Goal: Task Accomplishment & Management: Manage account settings

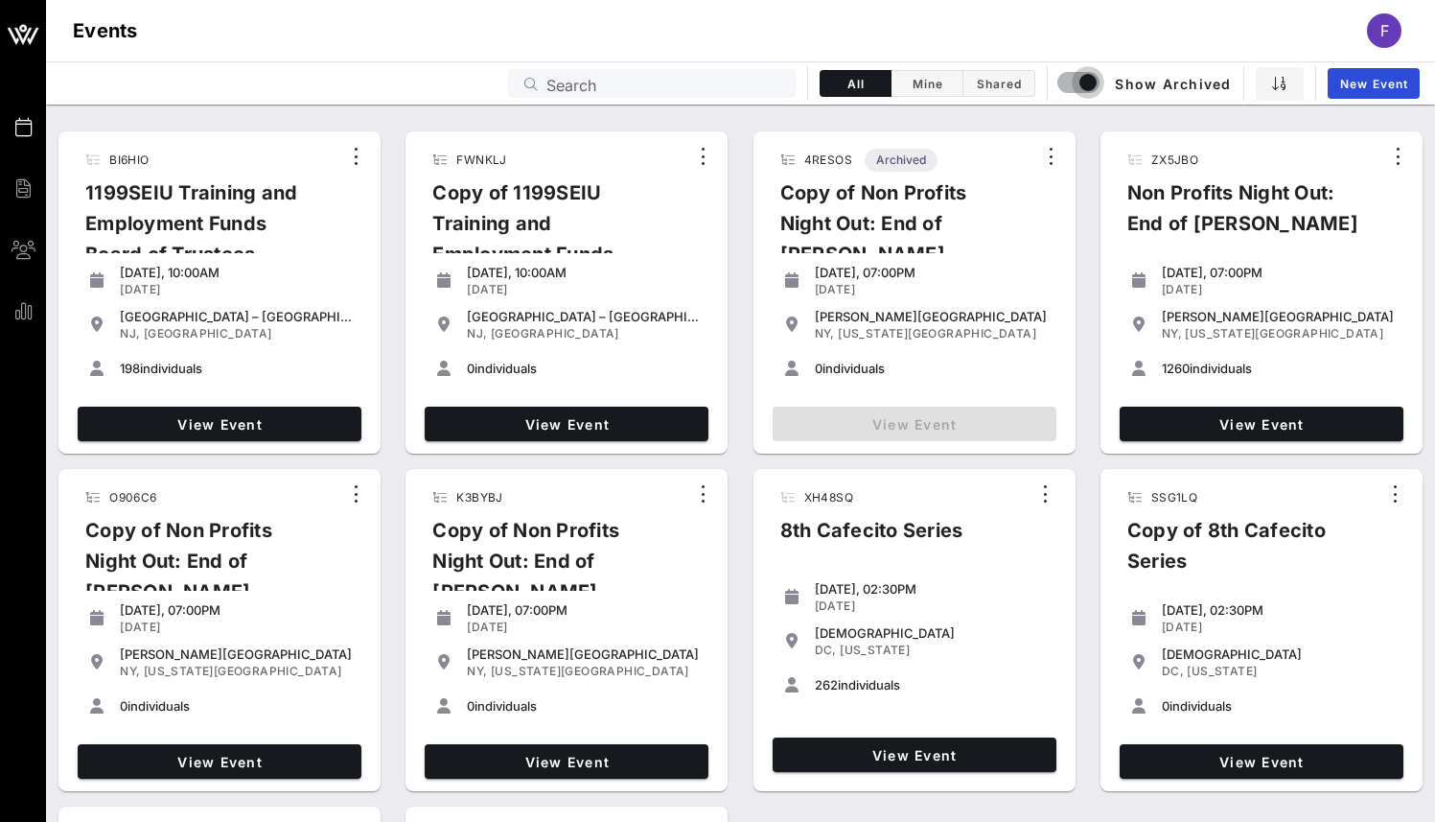
scroll to position [419, 0]
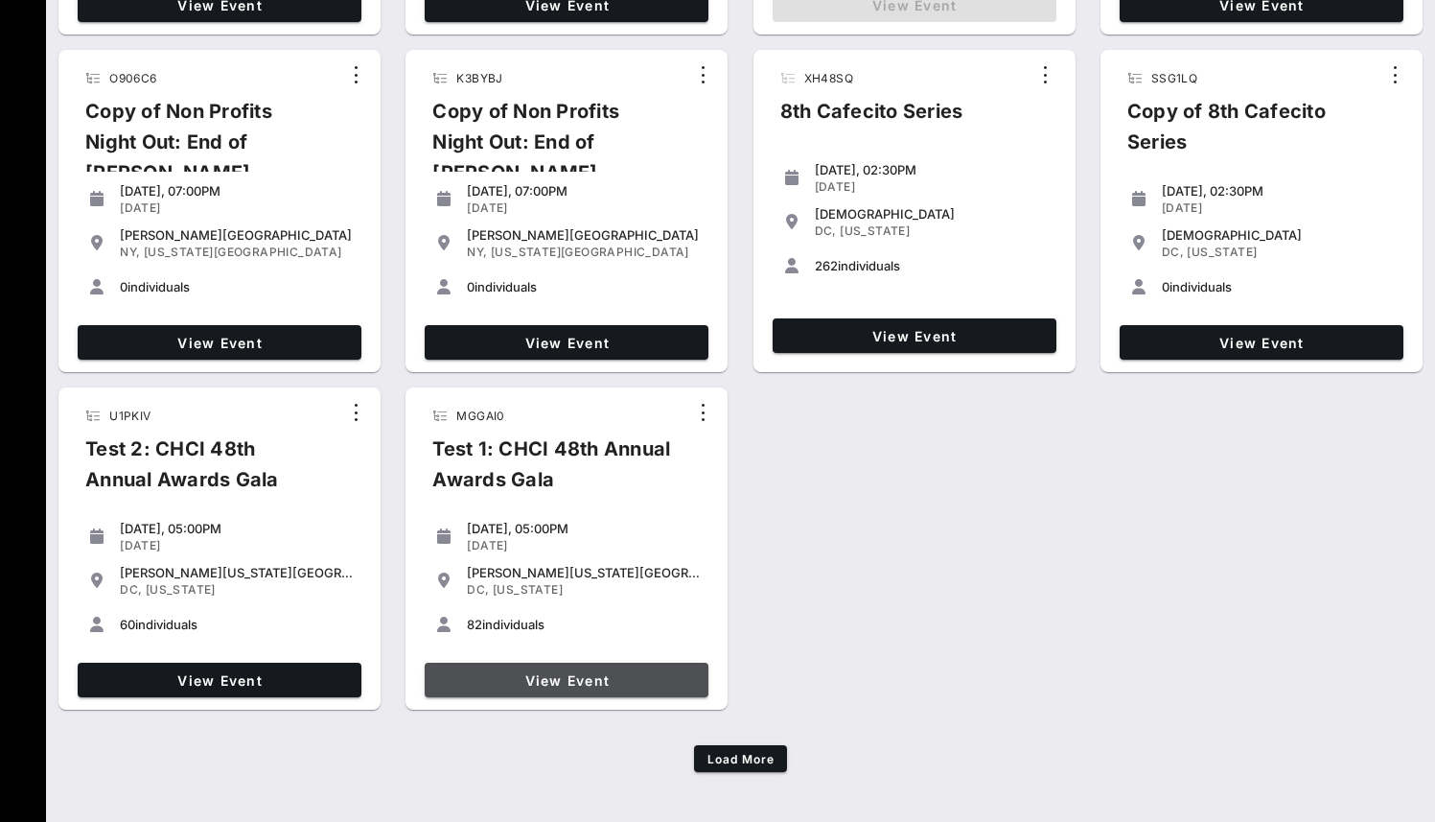
click at [586, 672] on span "View Event" at bounding box center [566, 680] width 268 height 16
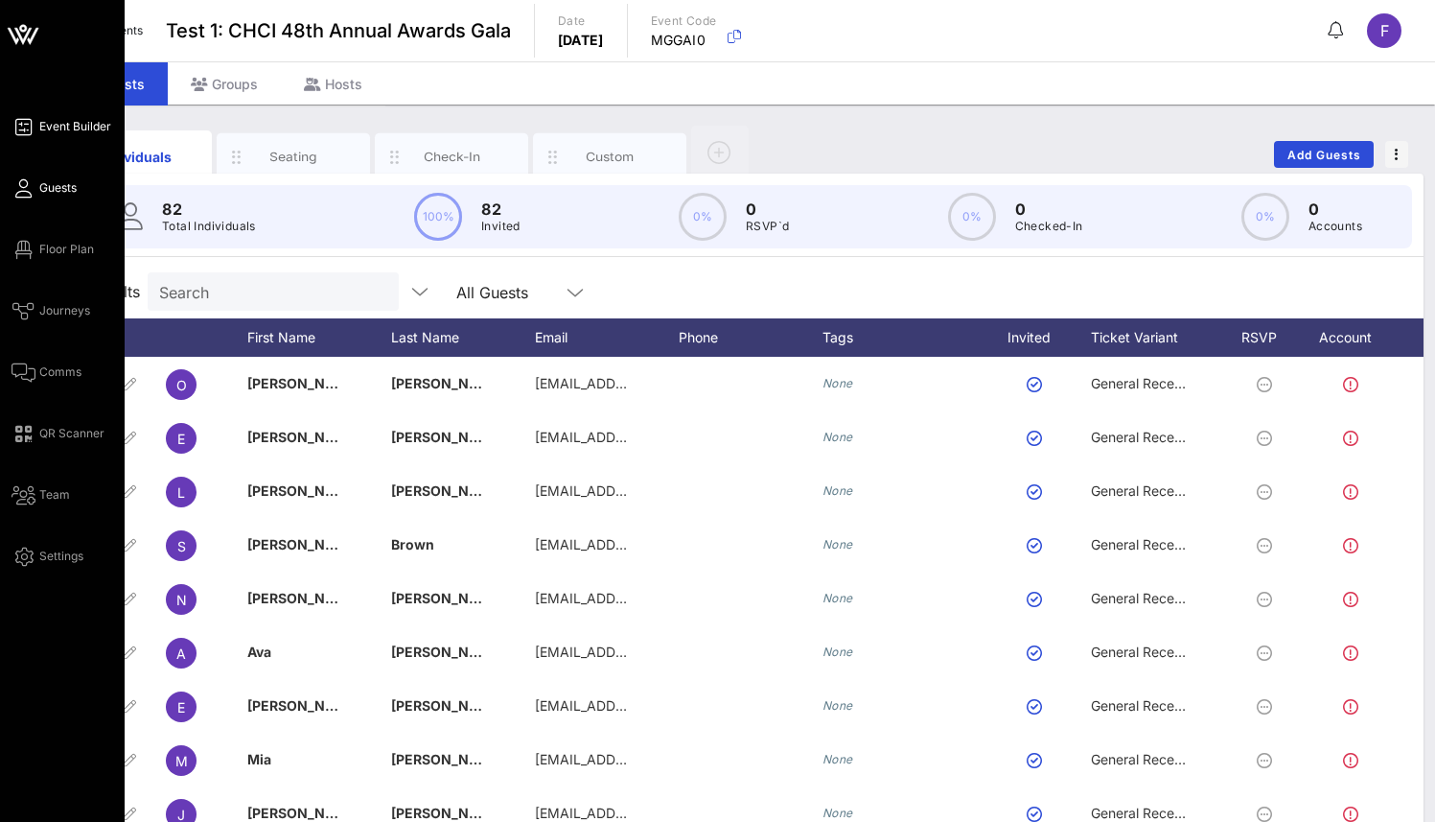
click at [76, 128] on span "Event Builder" at bounding box center [75, 126] width 72 height 17
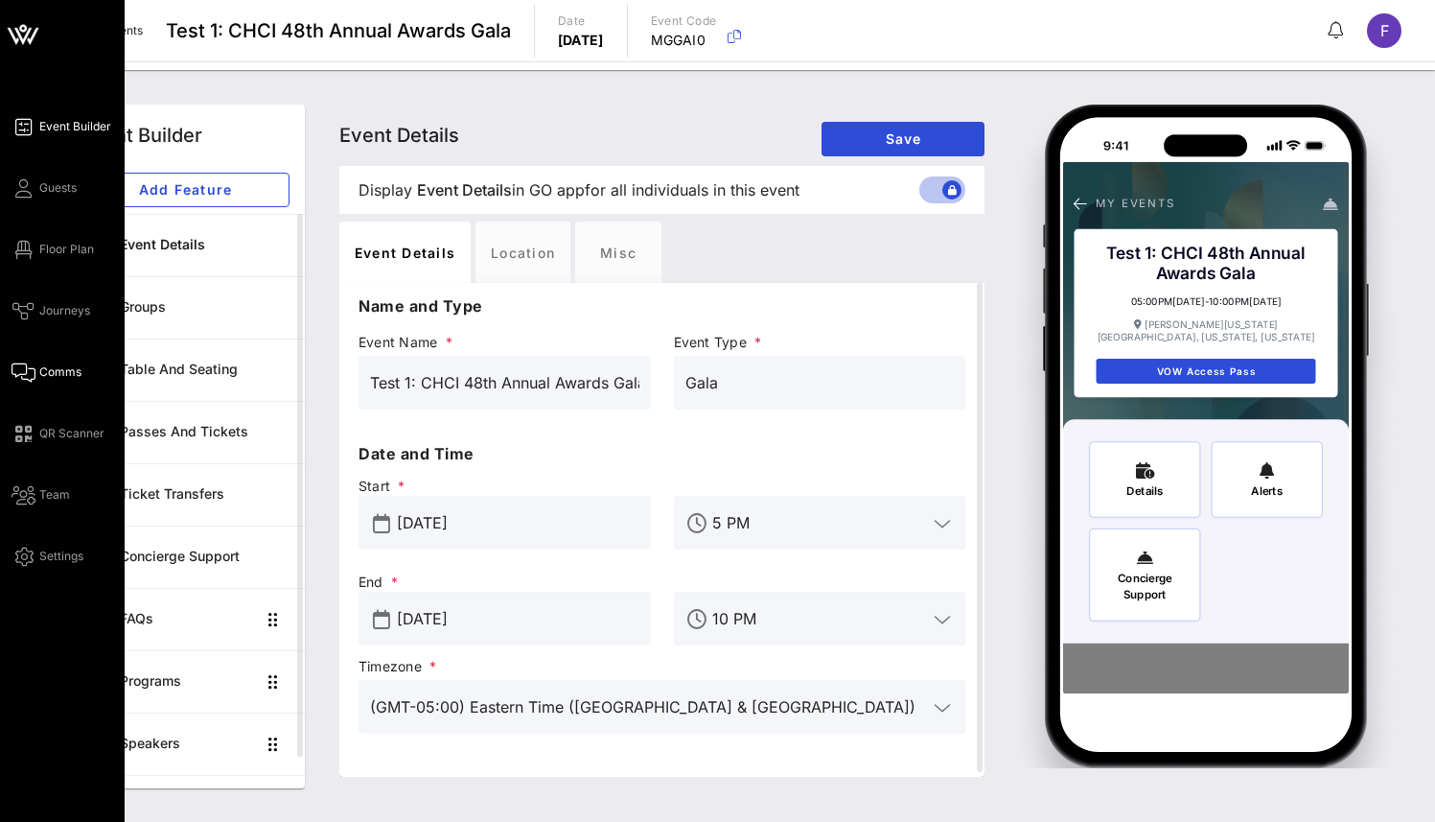
click at [61, 380] on span "Comms" at bounding box center [60, 371] width 42 height 17
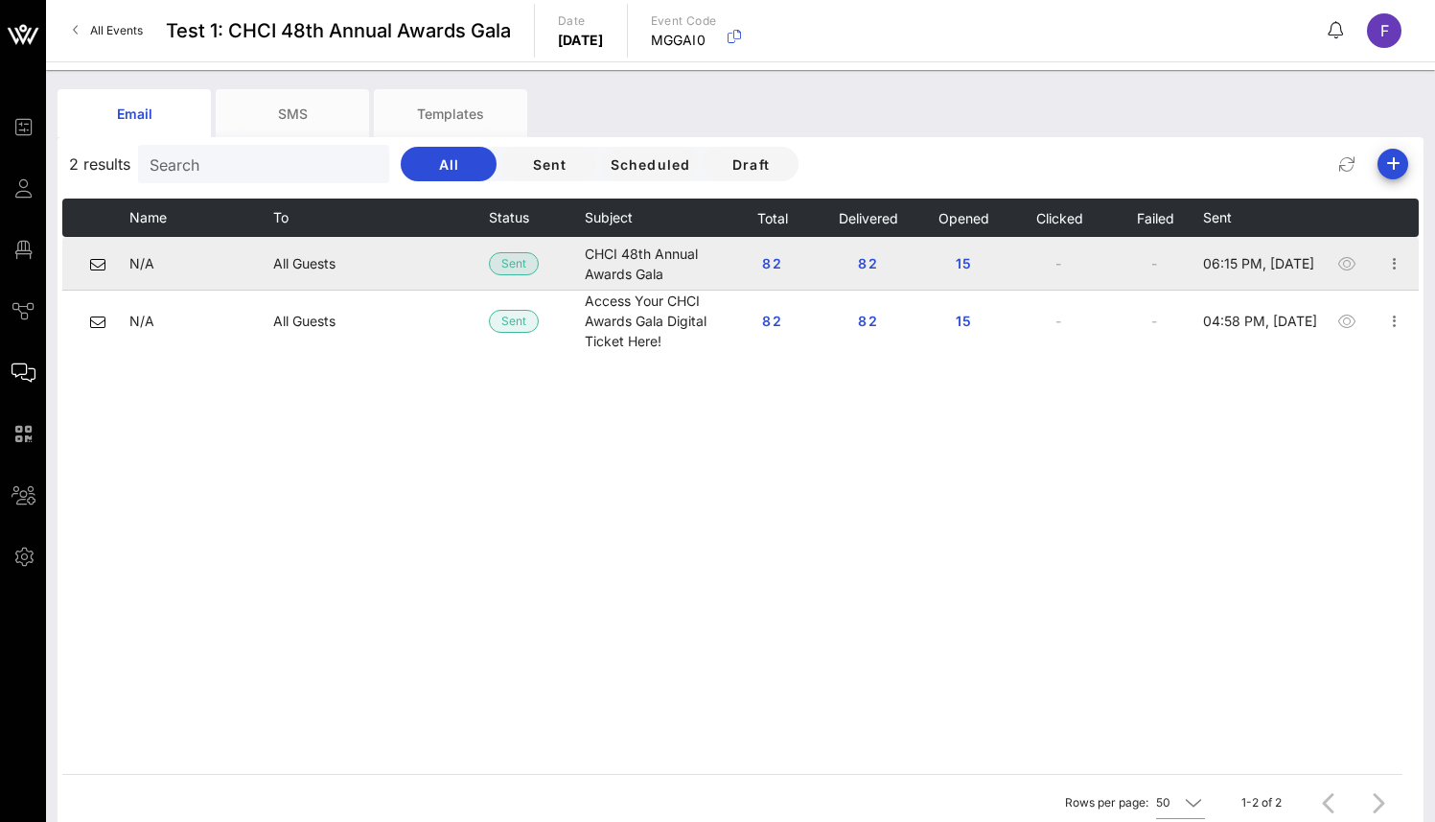
click at [338, 262] on td "All Guests" at bounding box center [381, 264] width 216 height 54
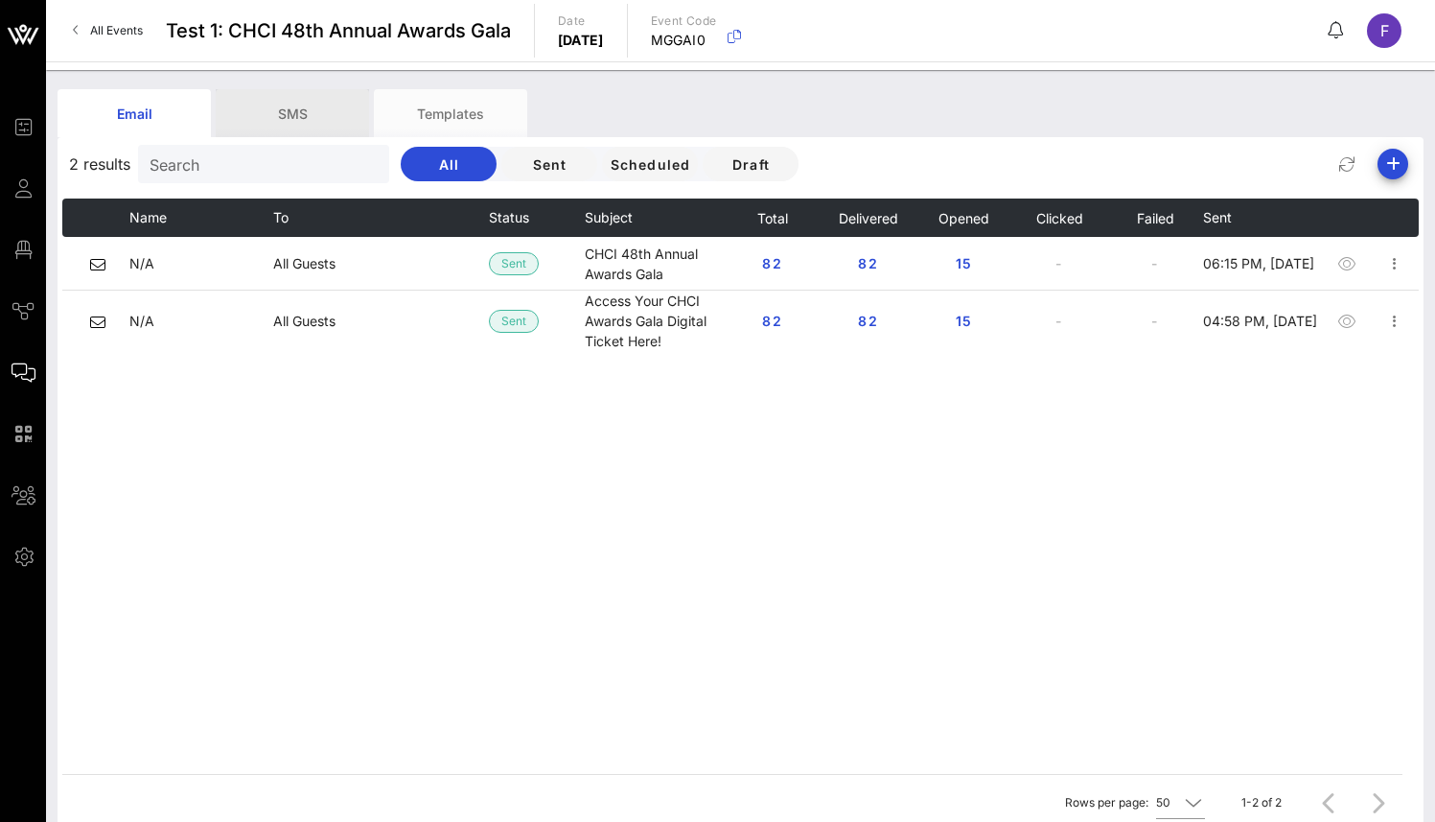
click at [260, 113] on div "SMS" at bounding box center [292, 113] width 153 height 48
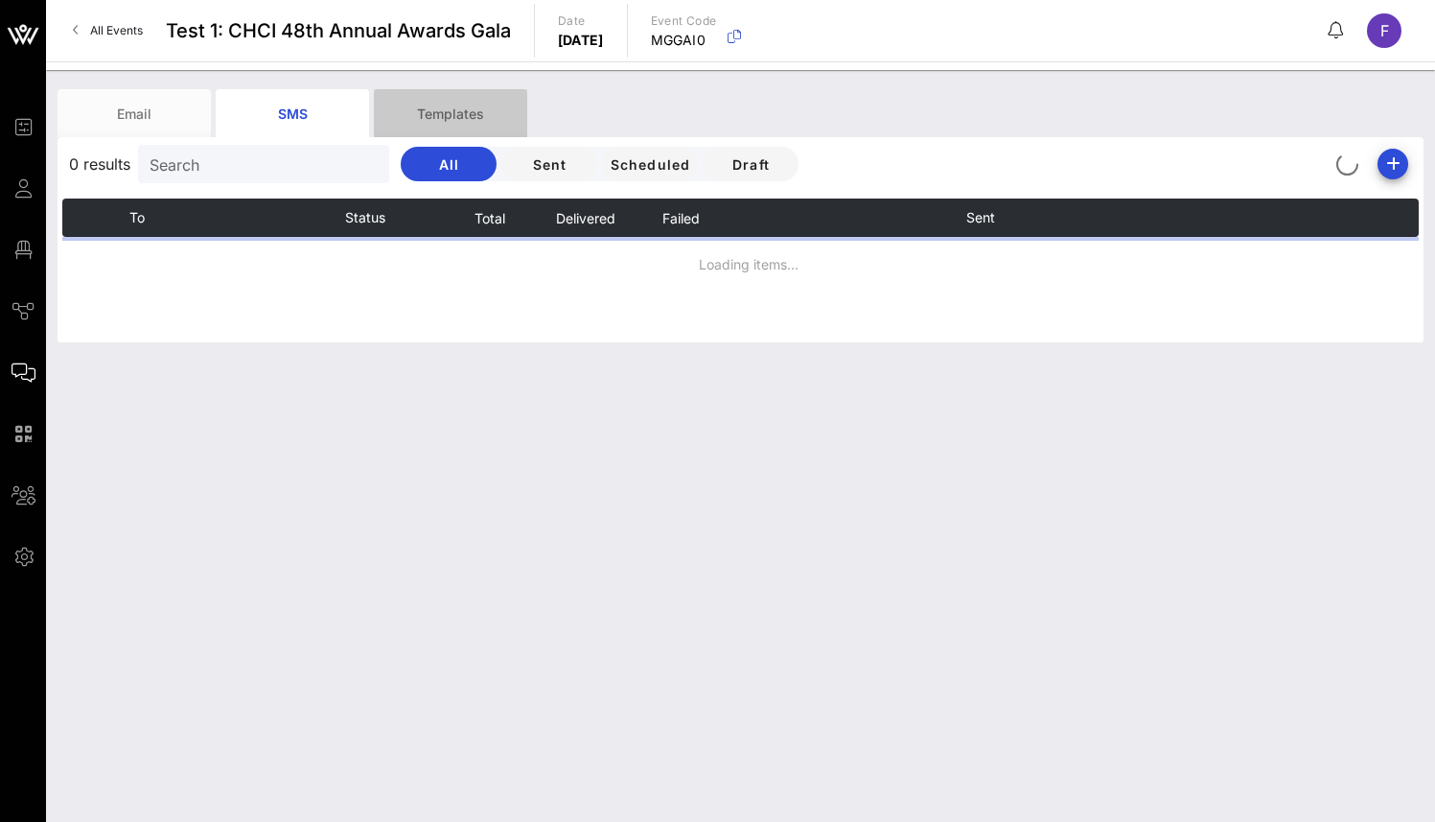
click at [499, 119] on div "Templates" at bounding box center [450, 113] width 153 height 48
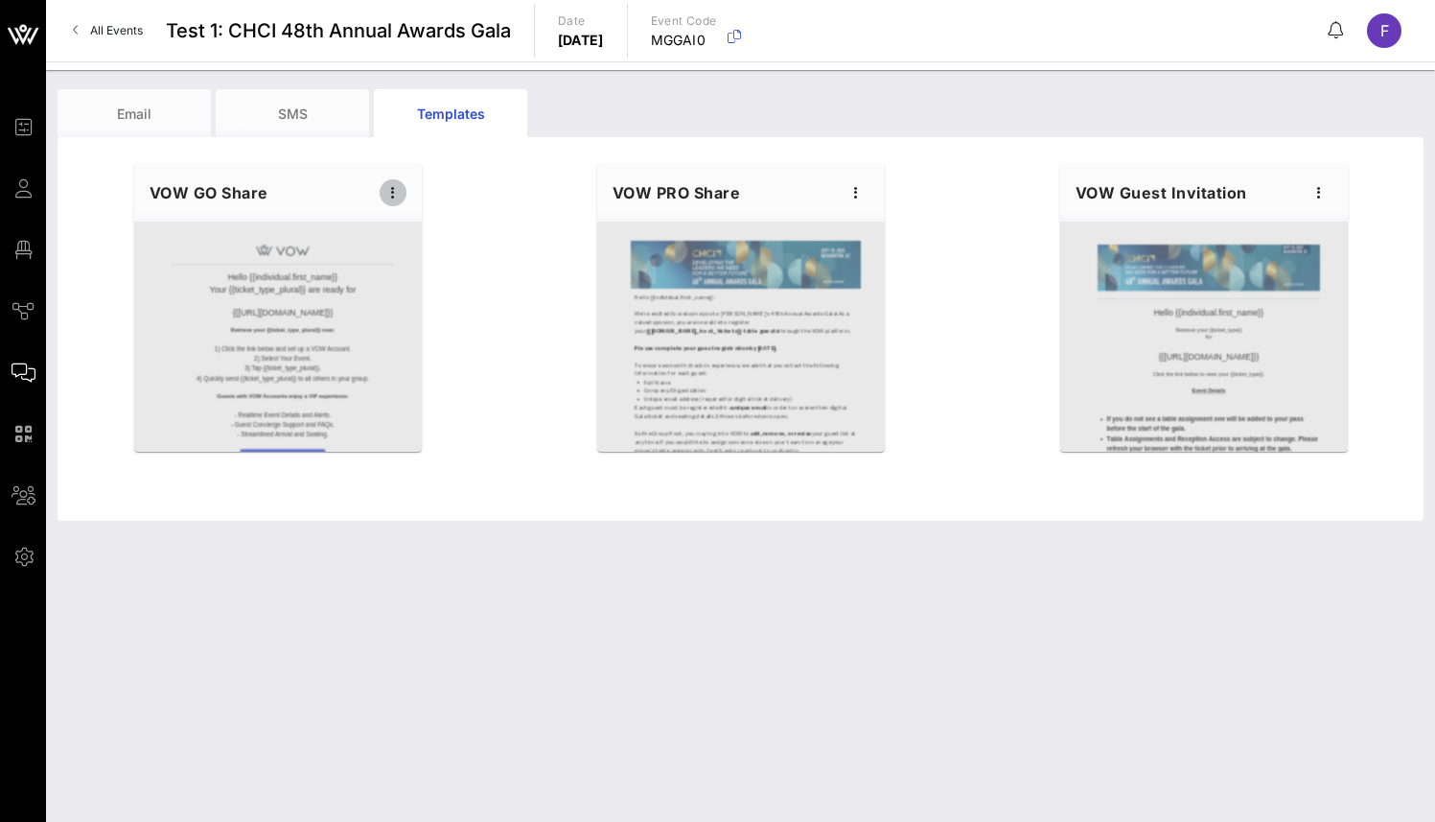
click at [394, 186] on icon "button" at bounding box center [393, 192] width 23 height 23
click at [414, 216] on div "Edit" at bounding box center [423, 225] width 48 height 31
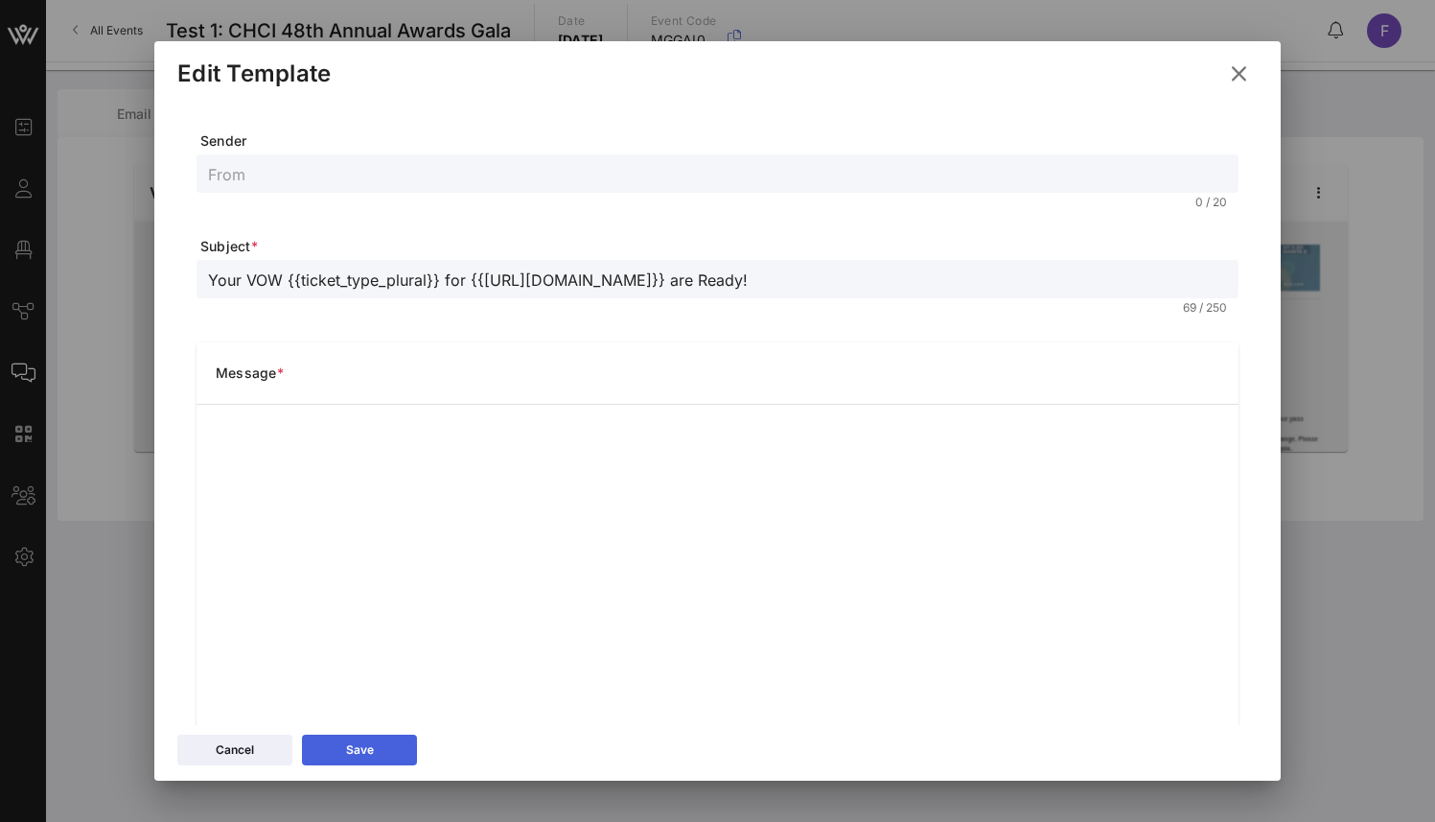
click at [339, 744] on button "Save" at bounding box center [359, 749] width 115 height 31
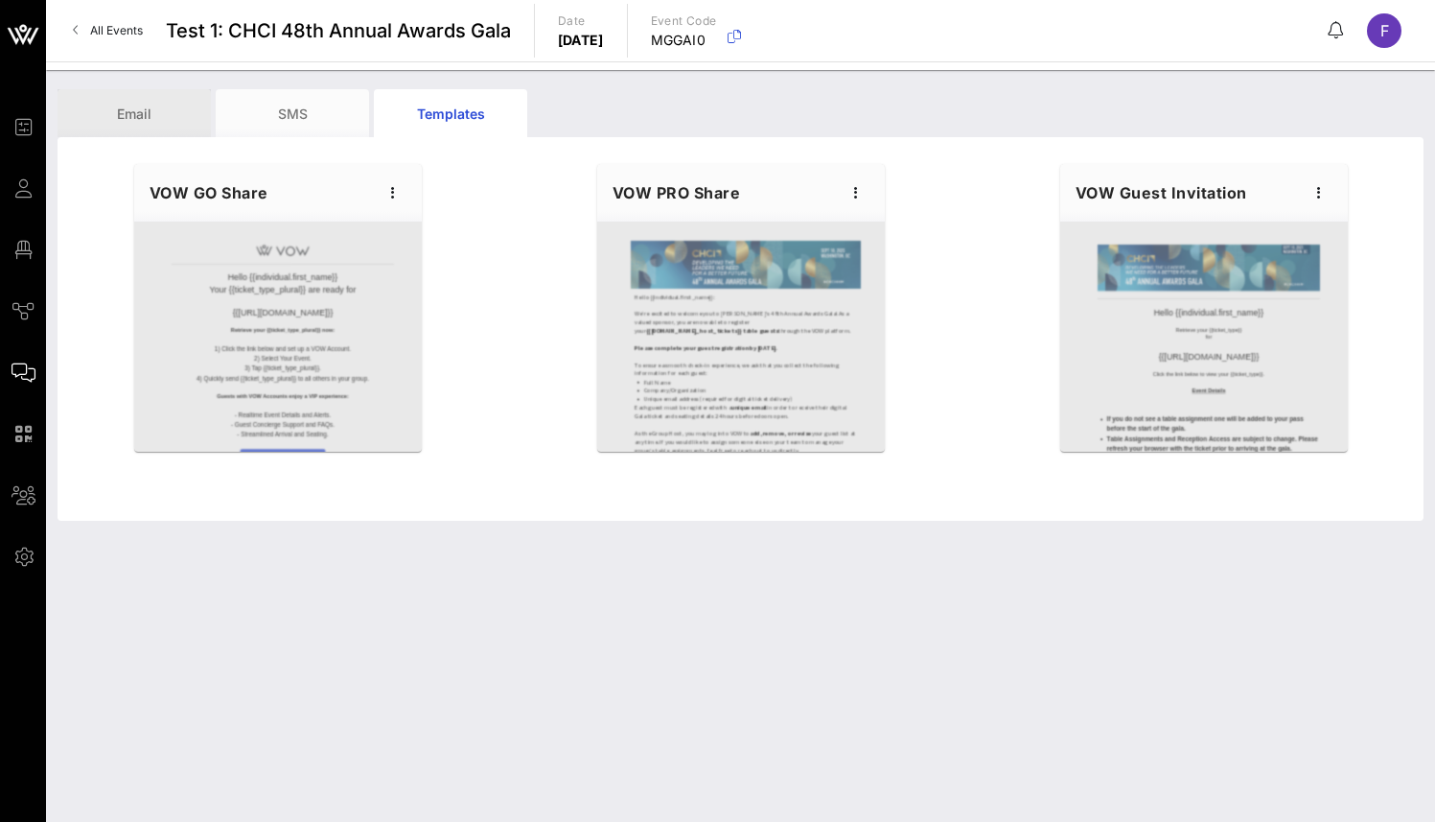
click at [161, 119] on div "Email" at bounding box center [134, 113] width 153 height 48
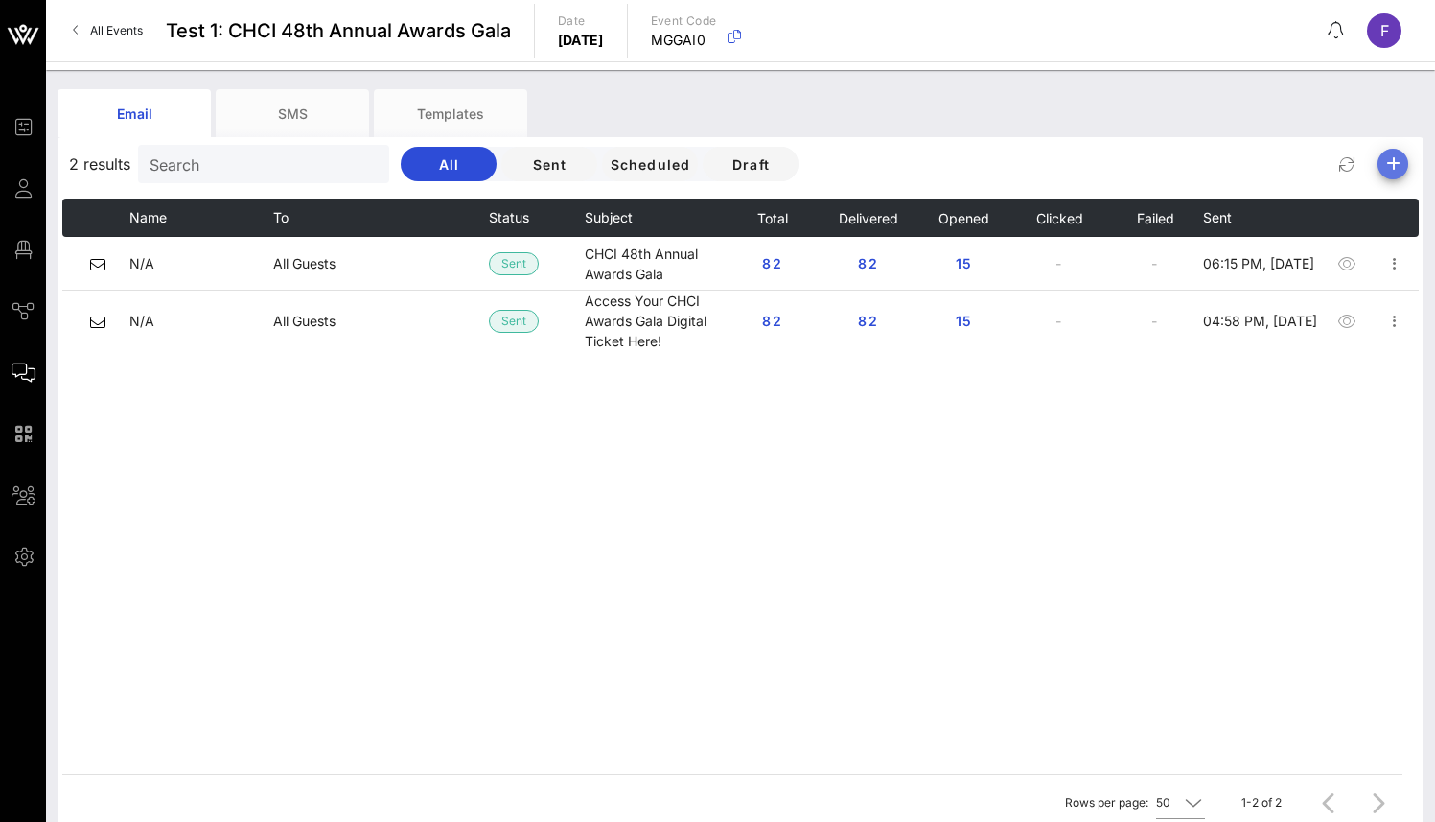
click at [1384, 164] on icon "button" at bounding box center [1393, 163] width 23 height 23
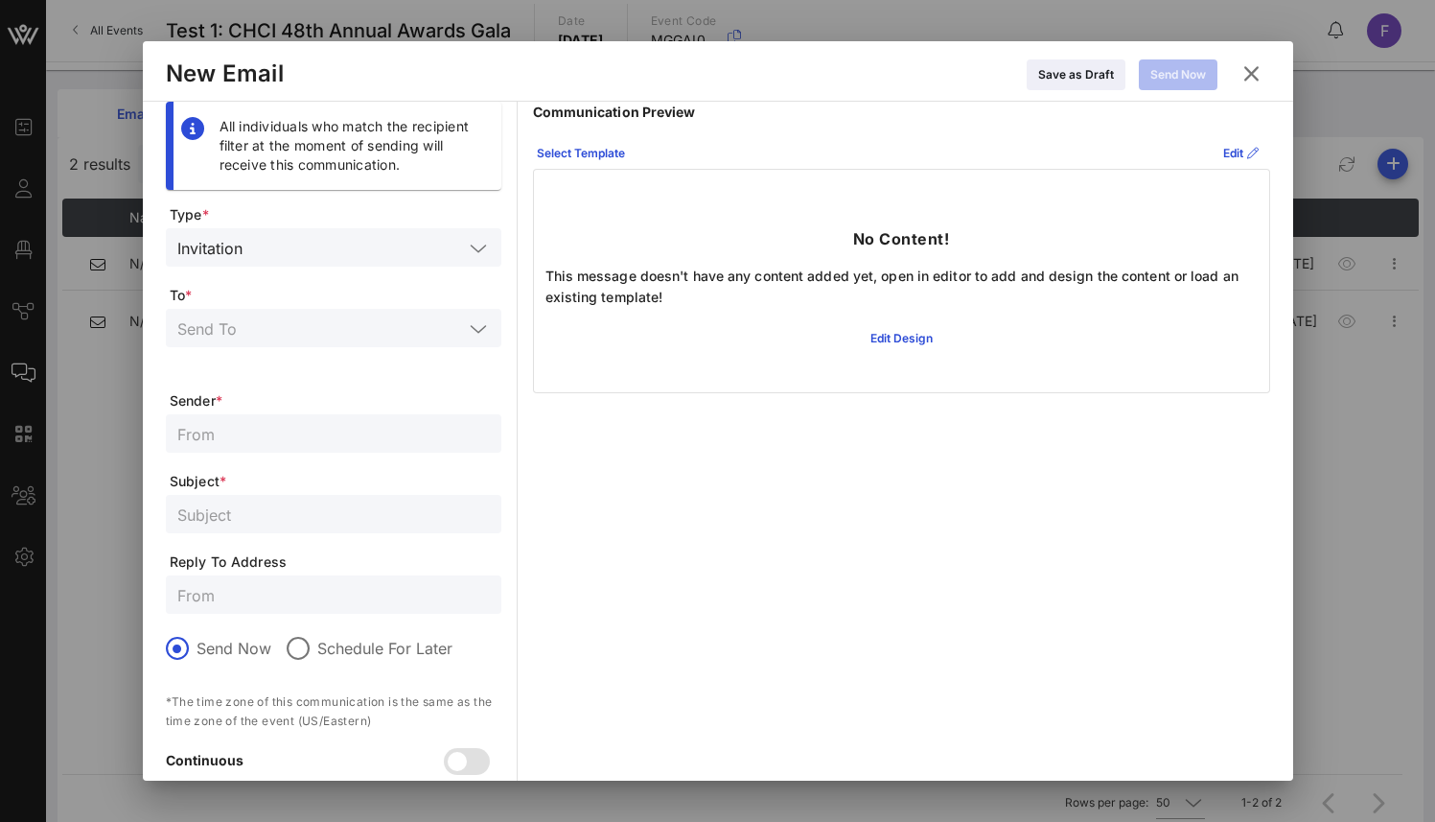
click at [322, 328] on input "text" at bounding box center [320, 327] width 286 height 25
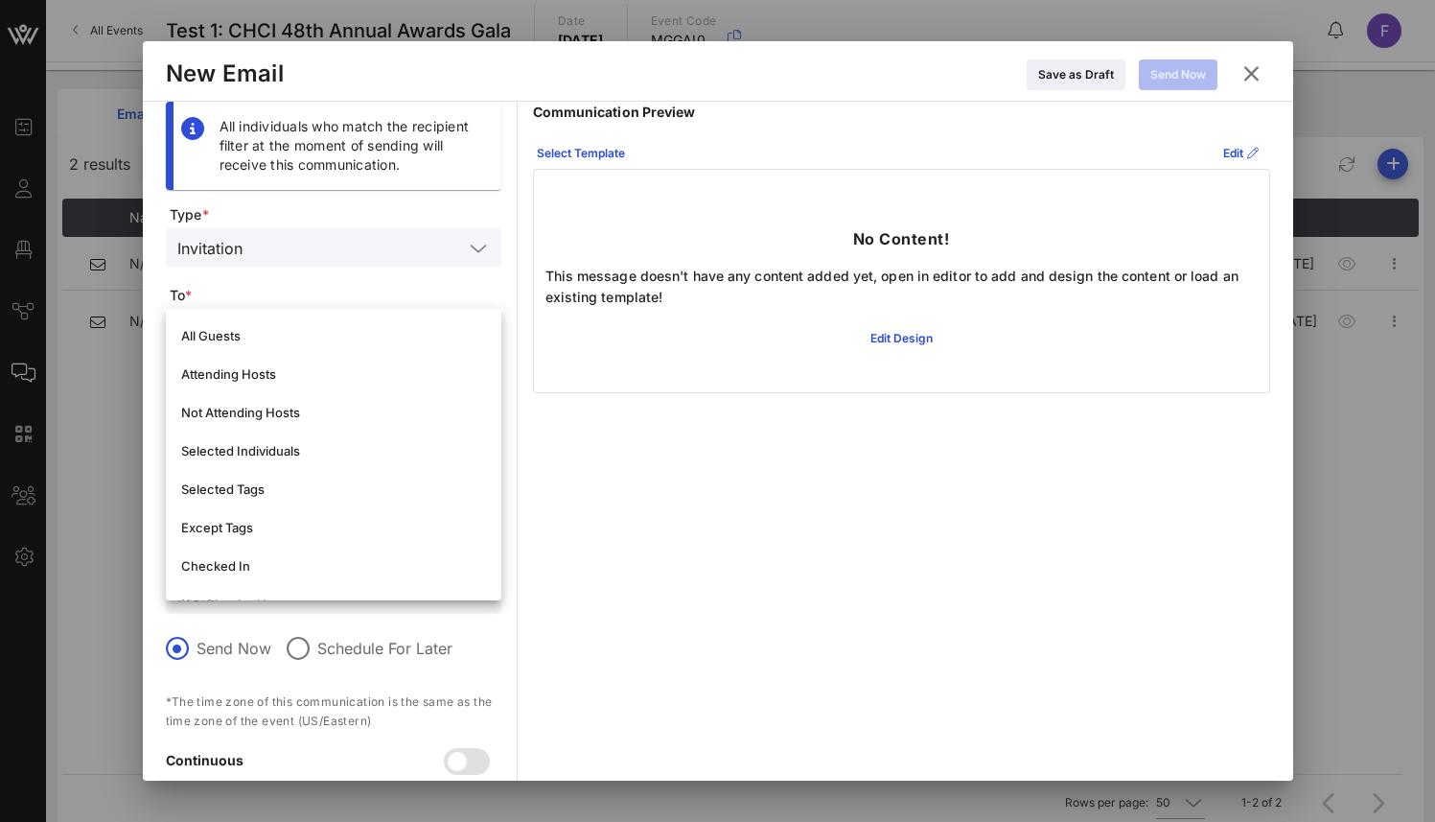
click at [294, 287] on span "To *" at bounding box center [336, 295] width 332 height 19
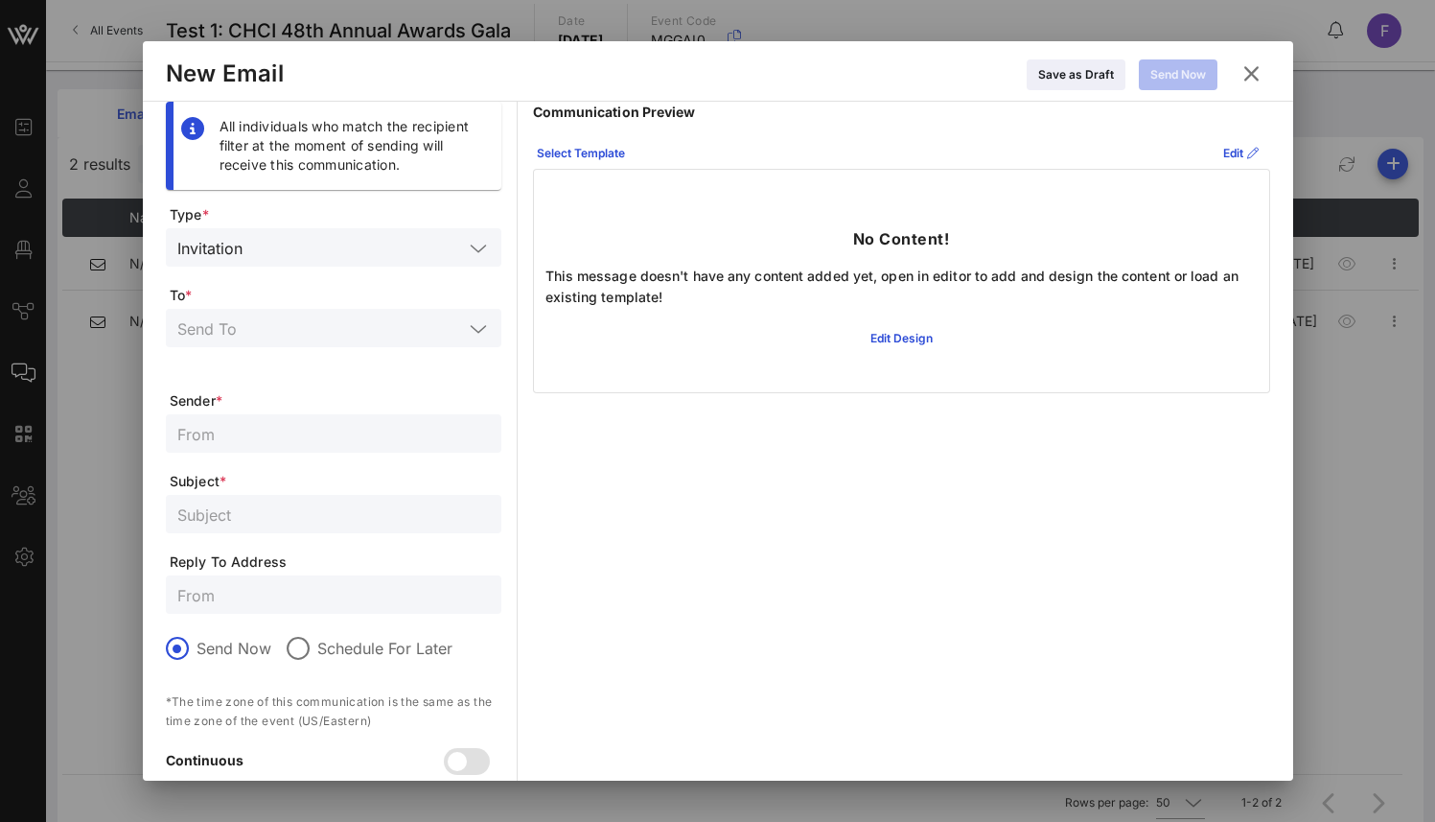
click at [1245, 76] on icon at bounding box center [1251, 74] width 35 height 34
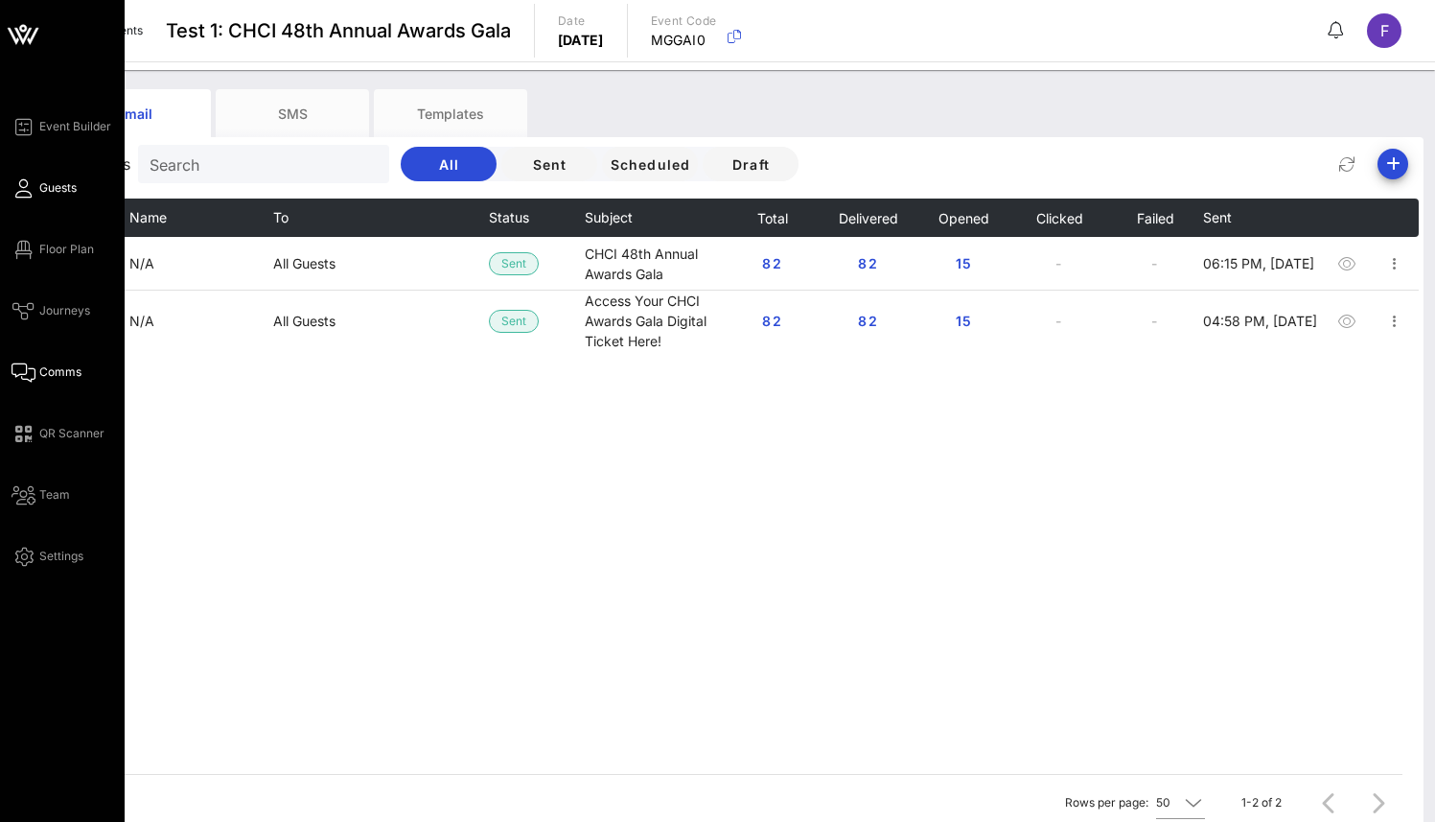
click at [70, 191] on span "Guests" at bounding box center [57, 187] width 37 height 17
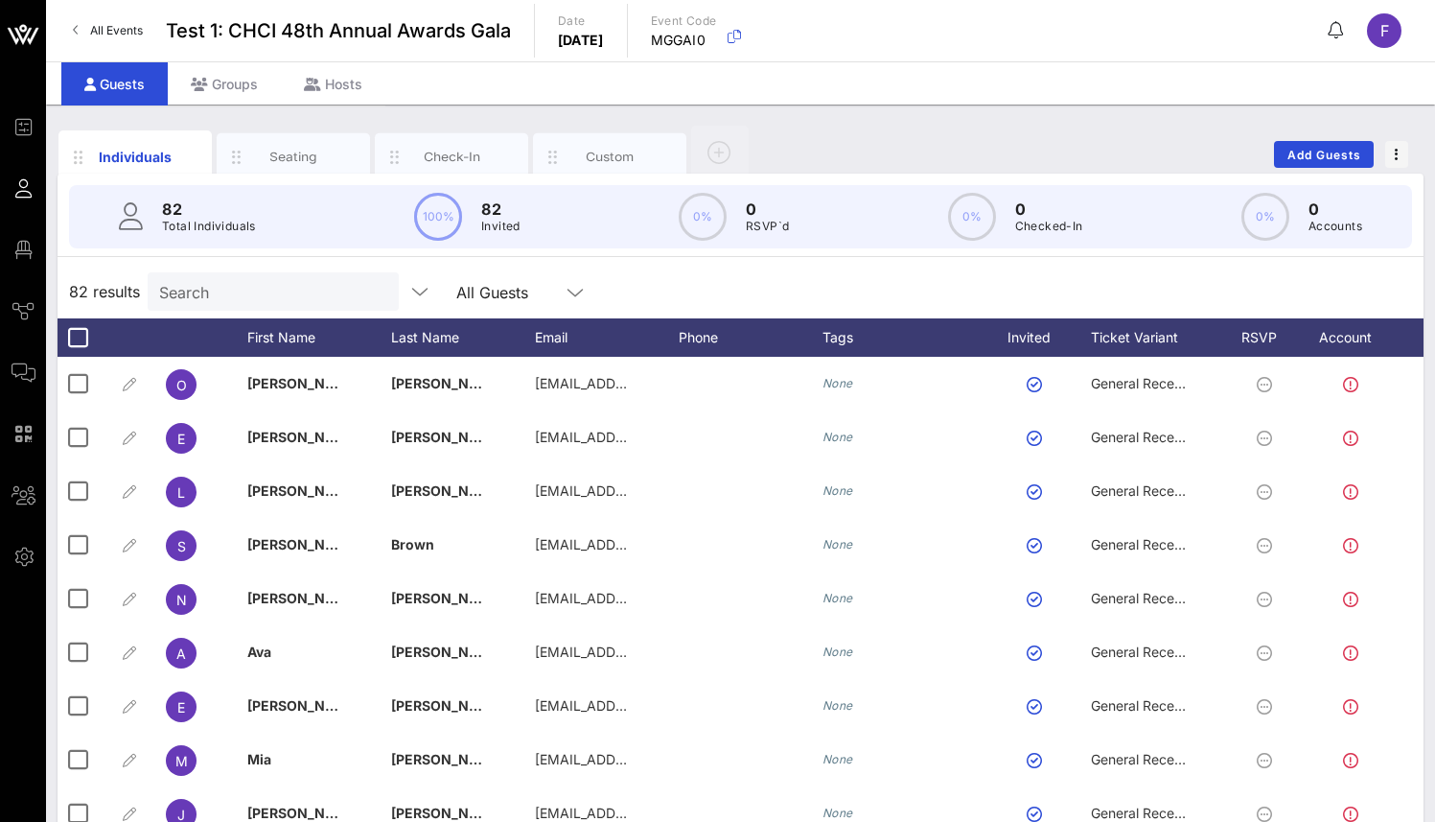
click at [1306, 134] on div "Individuals Seating Check-In Custom Add Guests" at bounding box center [741, 154] width 1366 height 61
click at [1316, 154] on span "Add Guests" at bounding box center [1325, 155] width 76 height 14
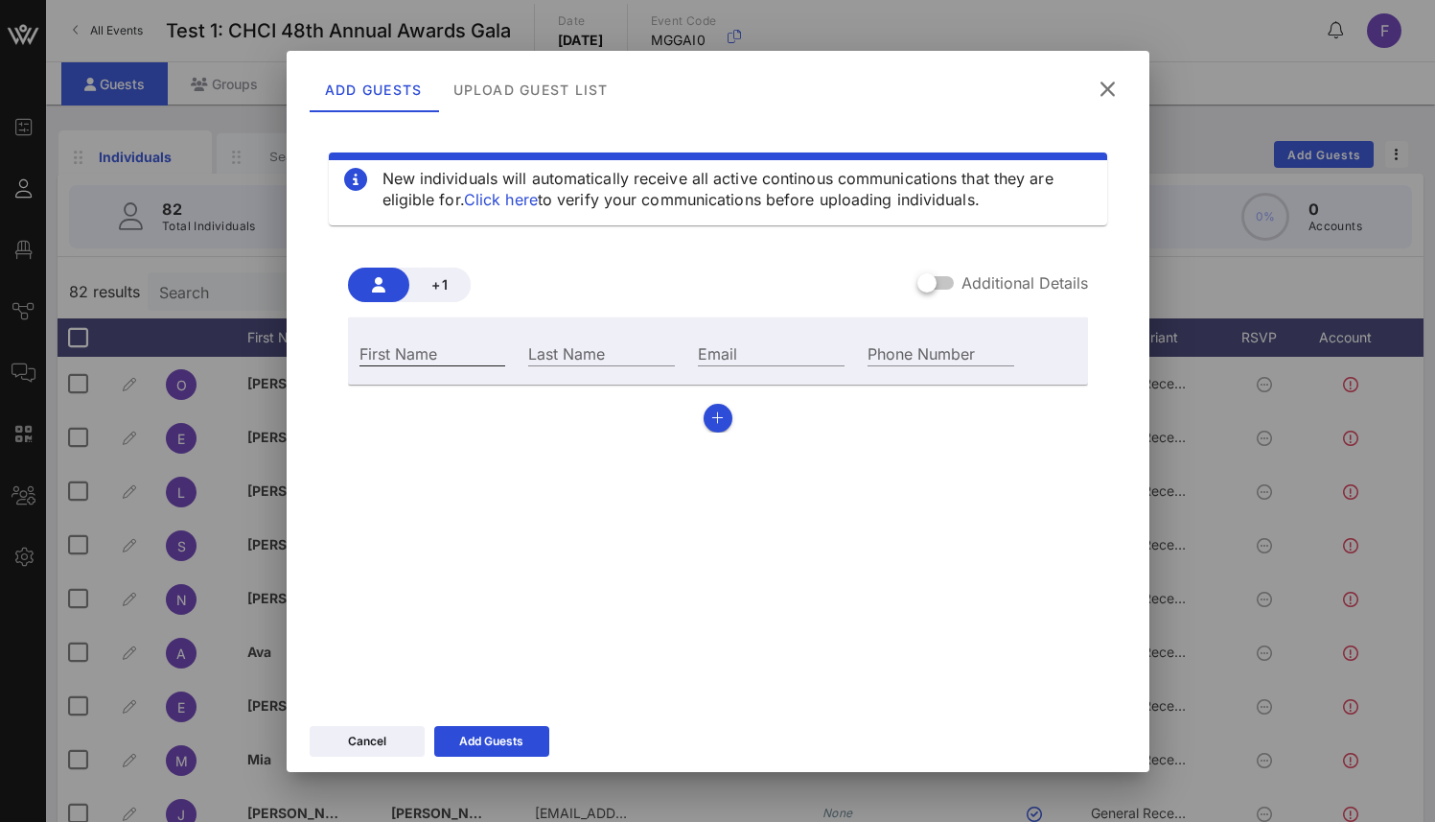
click at [449, 348] on input "First Name" at bounding box center [433, 352] width 147 height 25
type input "Frederik"
type input "Jakobsen"
type input "frederik@danishleadco.io"
type input "971585759261"
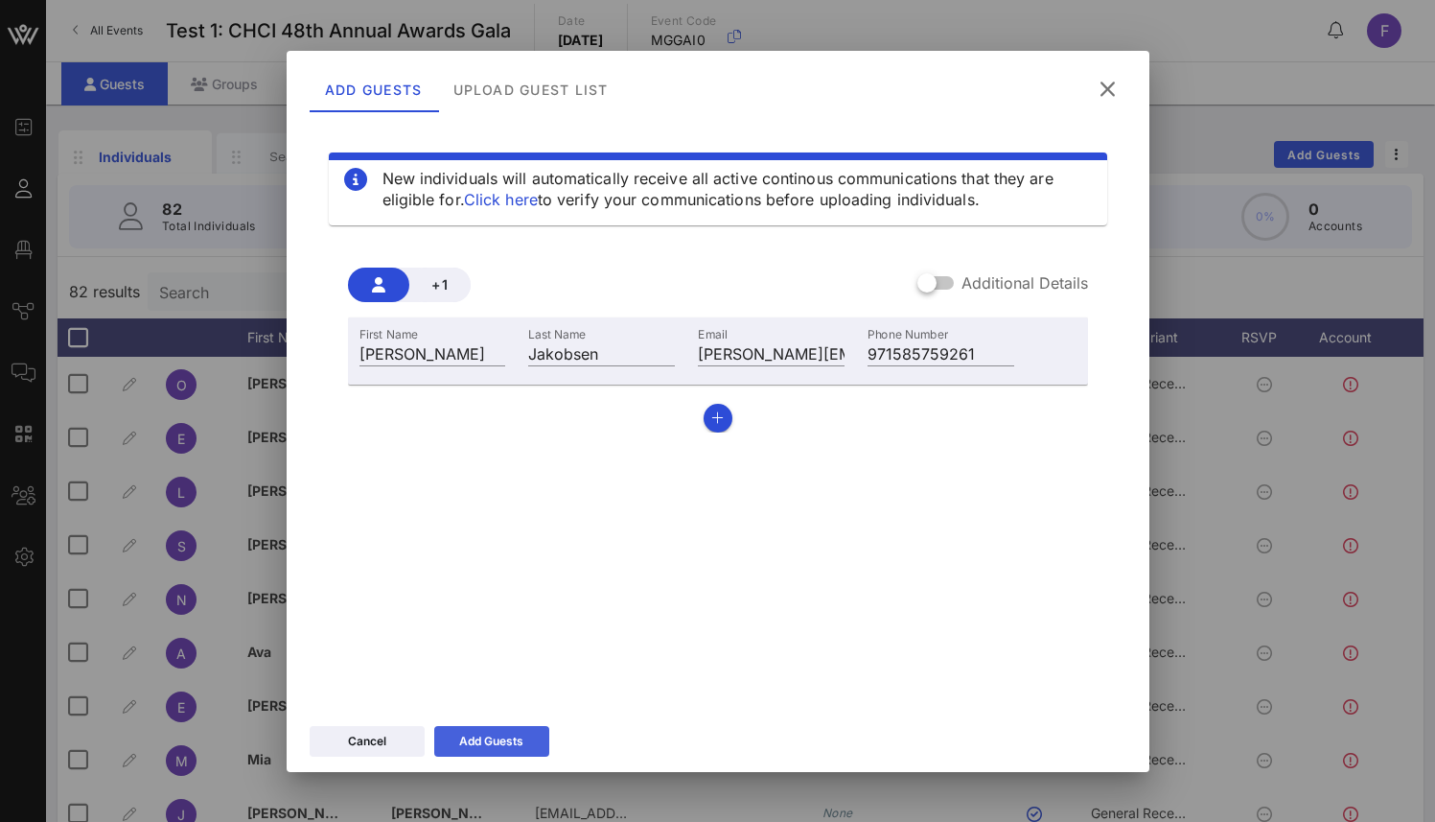
click at [471, 729] on button "Add Guests" at bounding box center [491, 741] width 115 height 31
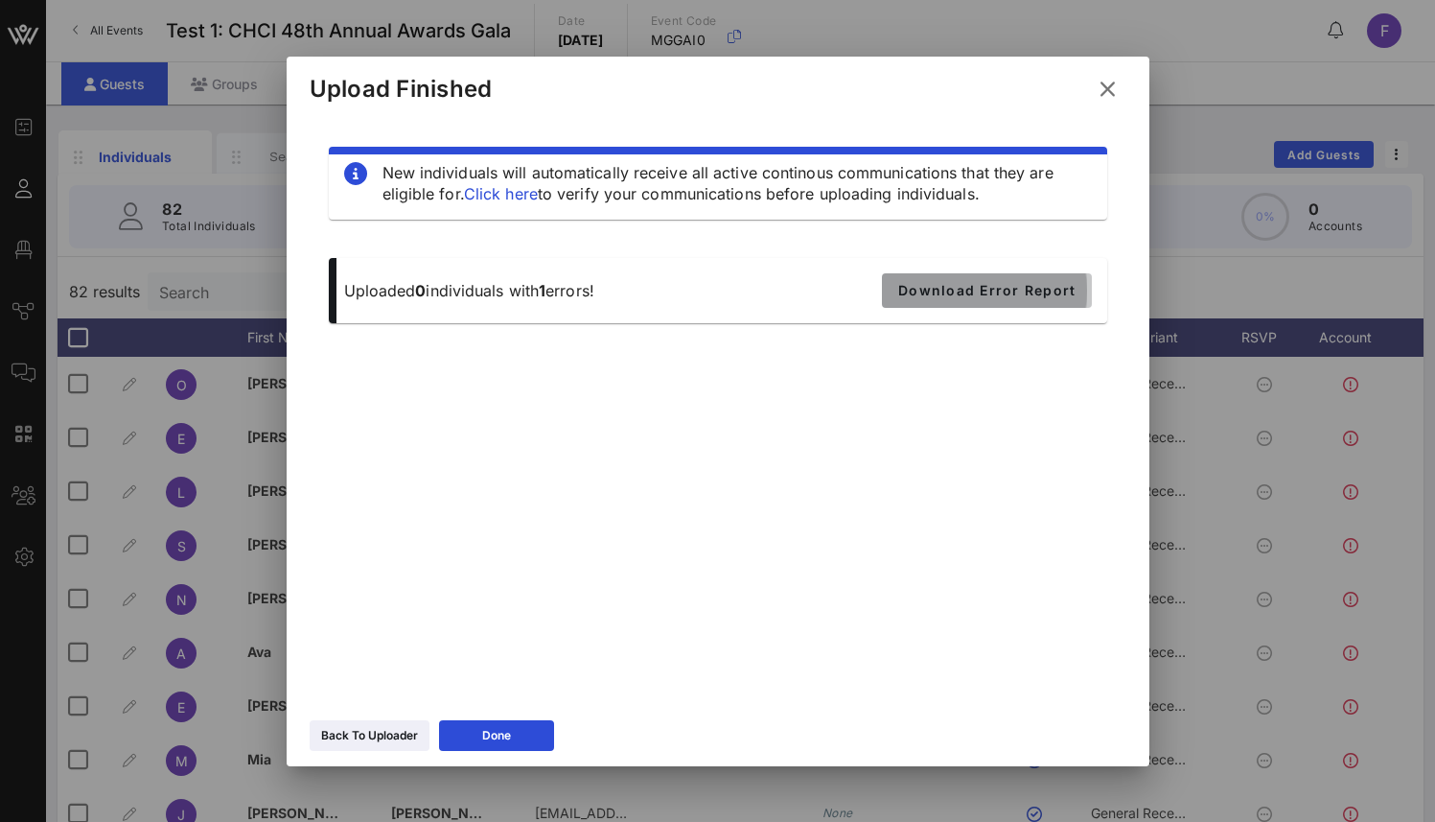
click at [985, 287] on span "Download Error Report" at bounding box center [986, 290] width 178 height 16
click at [341, 734] on div "Back To Uploader" at bounding box center [369, 735] width 97 height 19
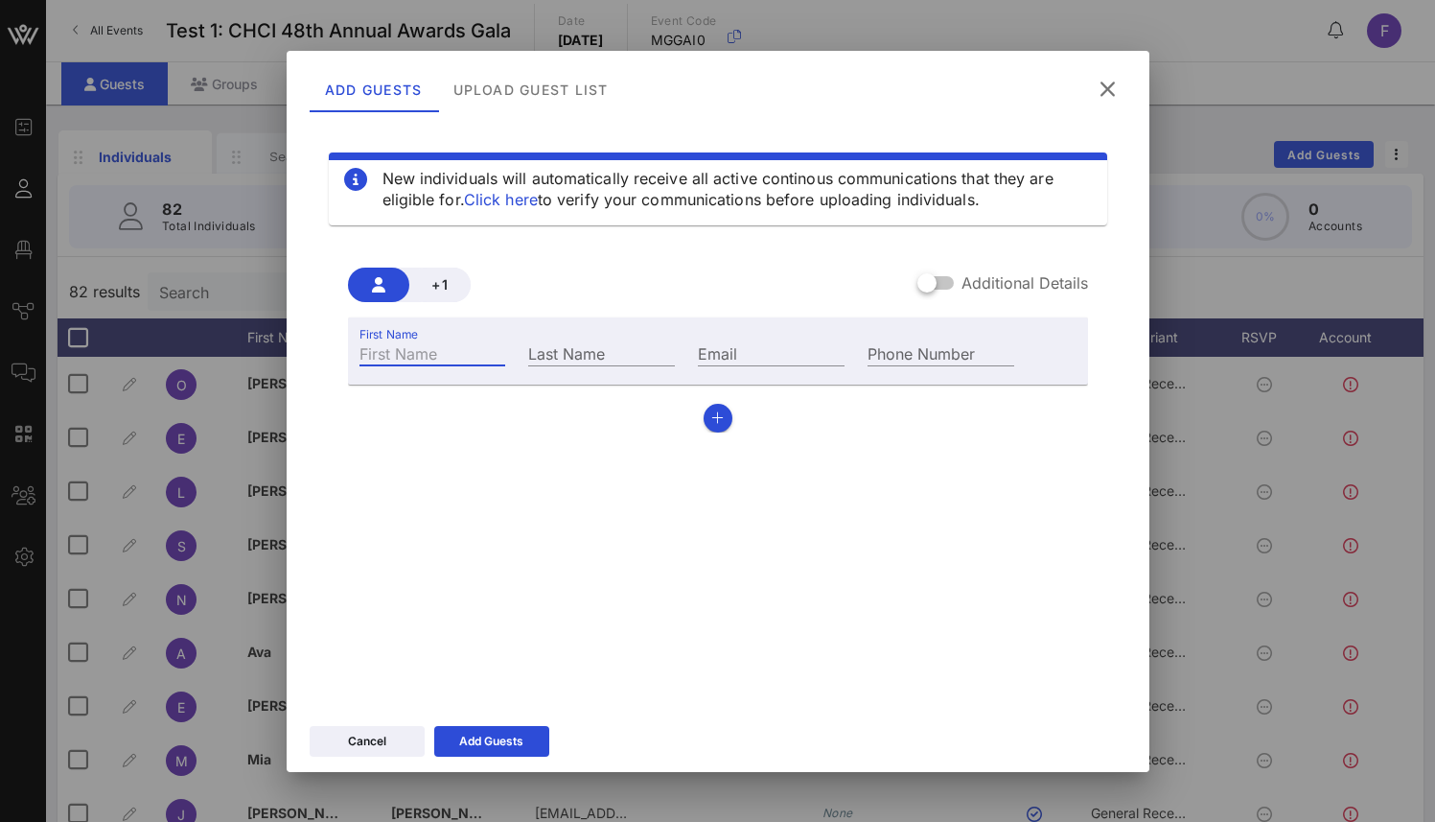
drag, startPoint x: 483, startPoint y: 364, endPoint x: 467, endPoint y: 351, distance: 21.1
click at [483, 363] on input "First Name" at bounding box center [433, 352] width 147 height 25
type input "Frederik"
type input "Jakobsen"
type input "frederik@danishleadco.io"
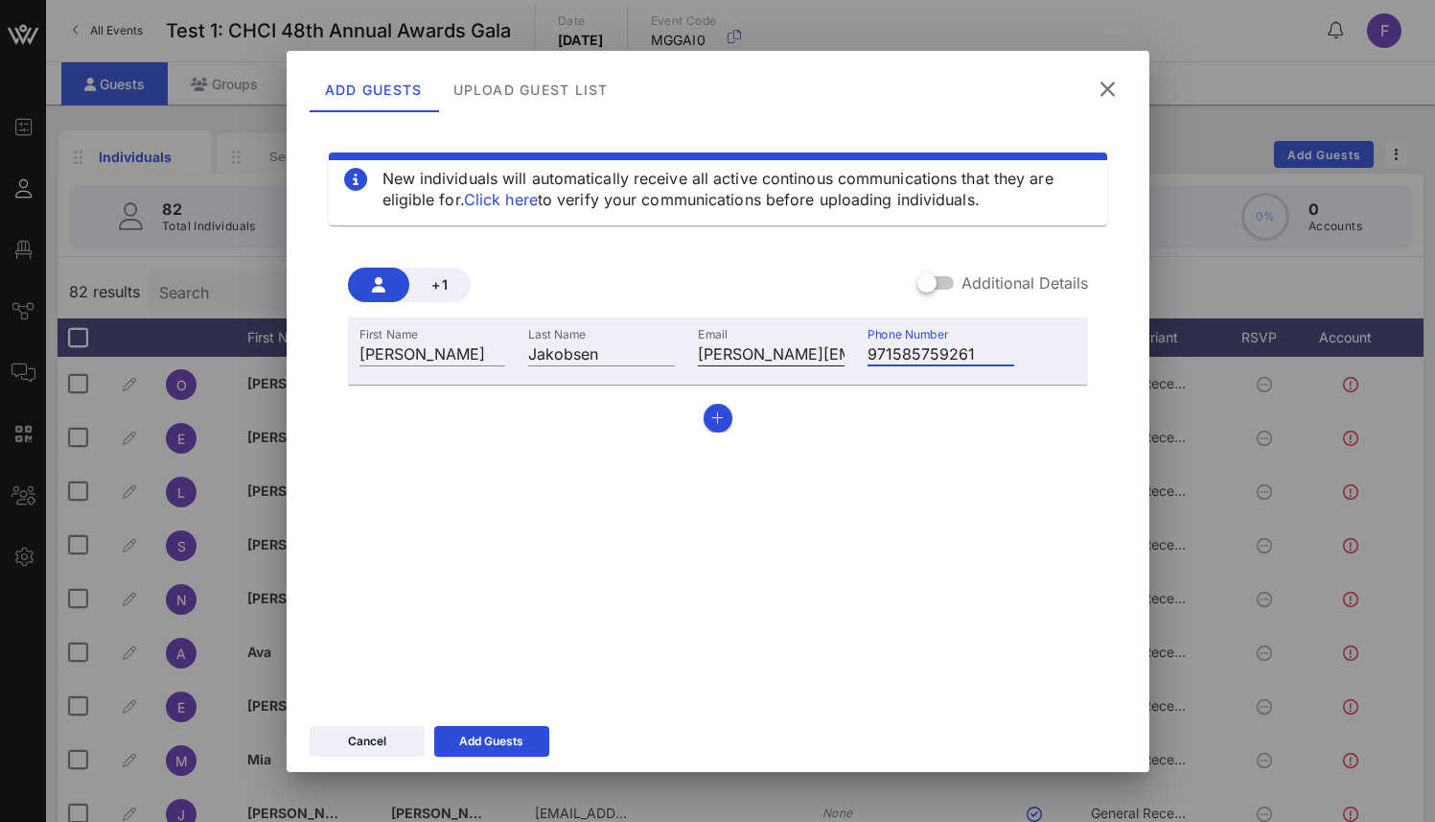
drag, startPoint x: 887, startPoint y: 351, endPoint x: 834, endPoint y: 351, distance: 52.7
click at [834, 351] on div "First Name Frederik Last Name Jakobsen Email frederik@danishleadco.io Phone Num…" at bounding box center [687, 351] width 679 height 52
type input "585759261"
click at [492, 738] on icon at bounding box center [490, 741] width 15 height 14
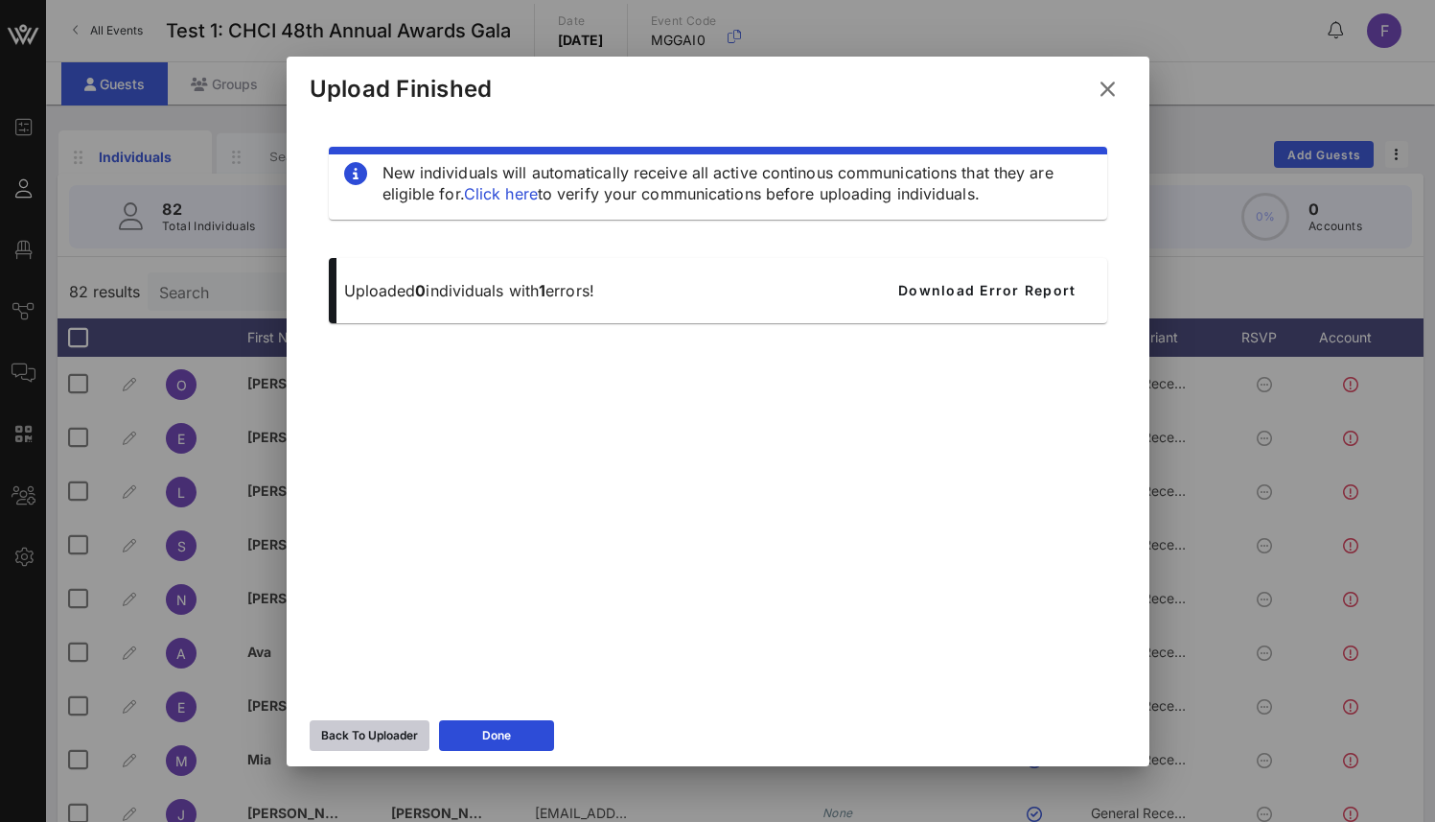
click at [364, 737] on icon at bounding box center [368, 734] width 15 height 13
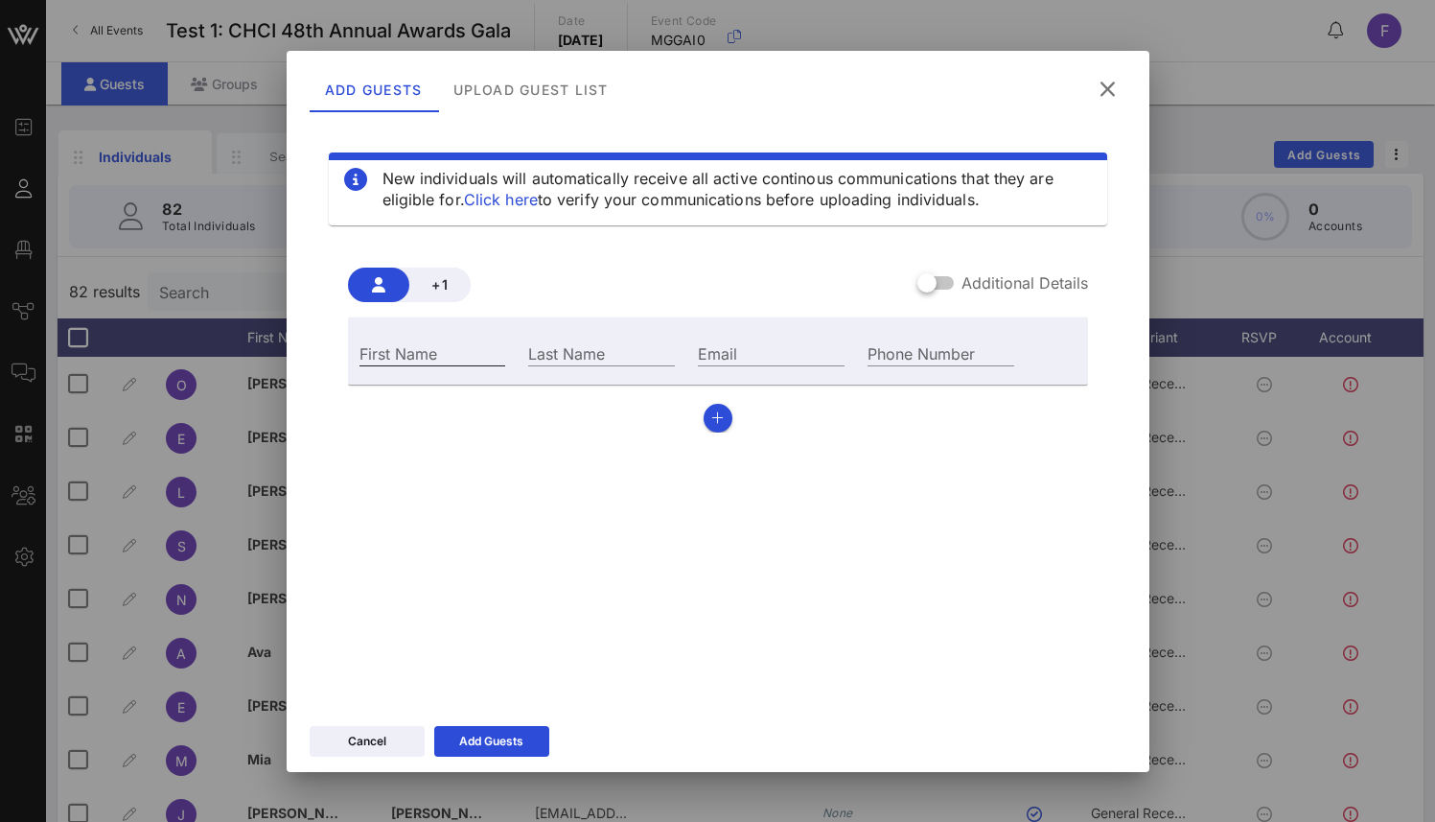
click at [423, 344] on div "First Name" at bounding box center [433, 352] width 147 height 25
click at [426, 284] on span "+1" at bounding box center [440, 284] width 31 height 16
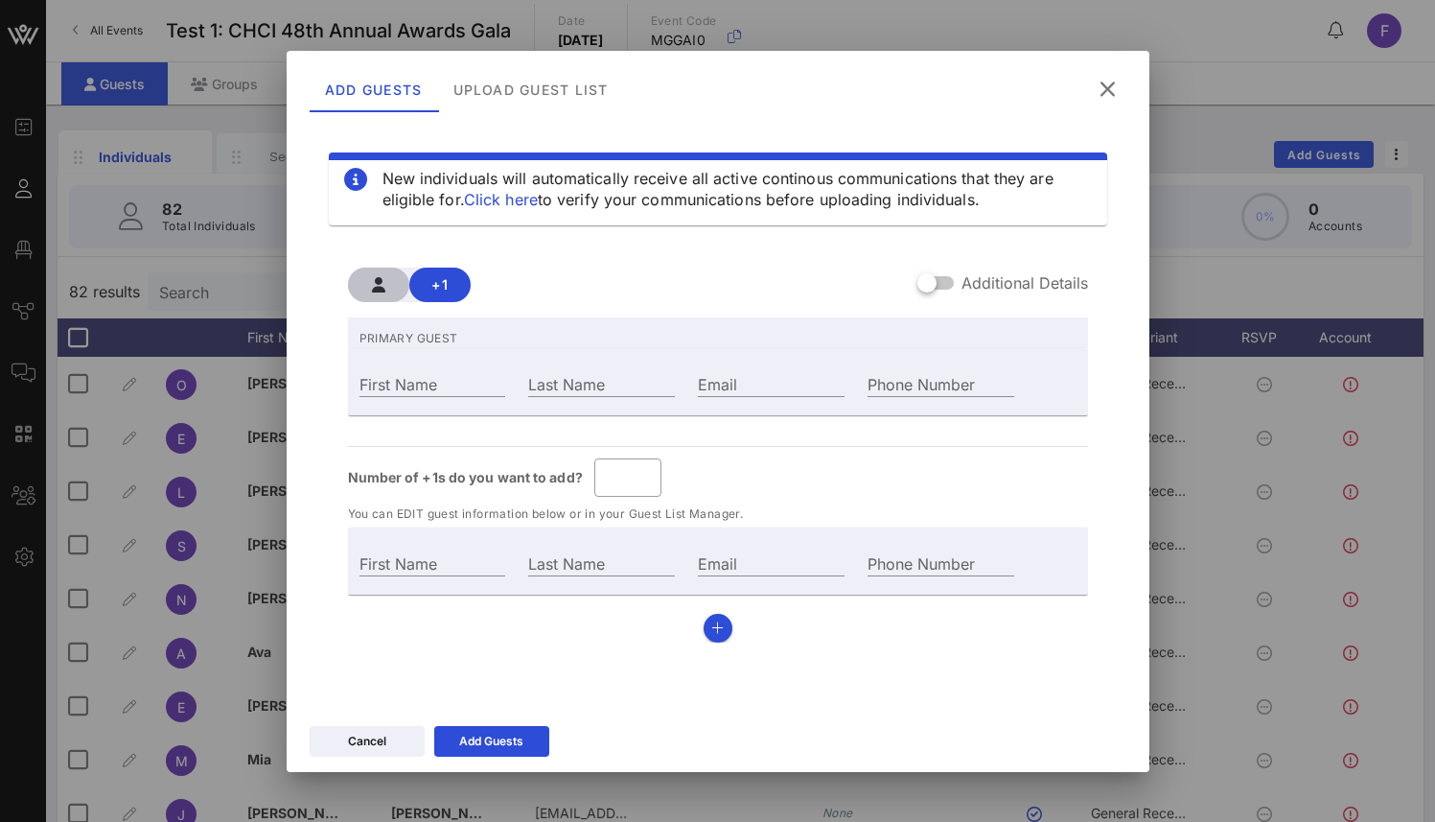
click at [385, 287] on span "button" at bounding box center [378, 284] width 31 height 15
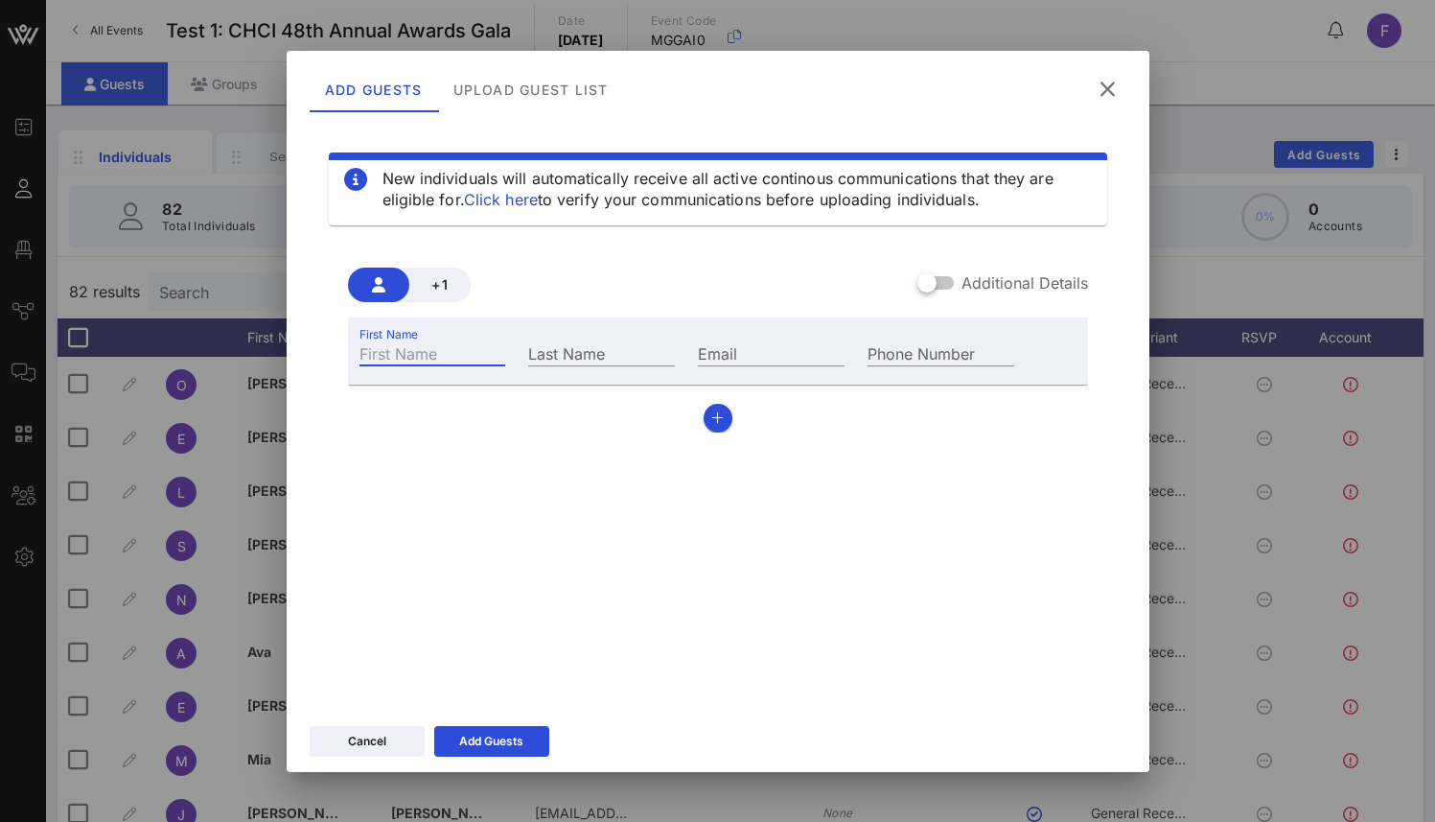
click at [414, 350] on input "First Name" at bounding box center [433, 352] width 147 height 25
type input "Frederik"
type input "Jakobsen"
type input "frederik@danishleadco.io"
type input "971585759261"
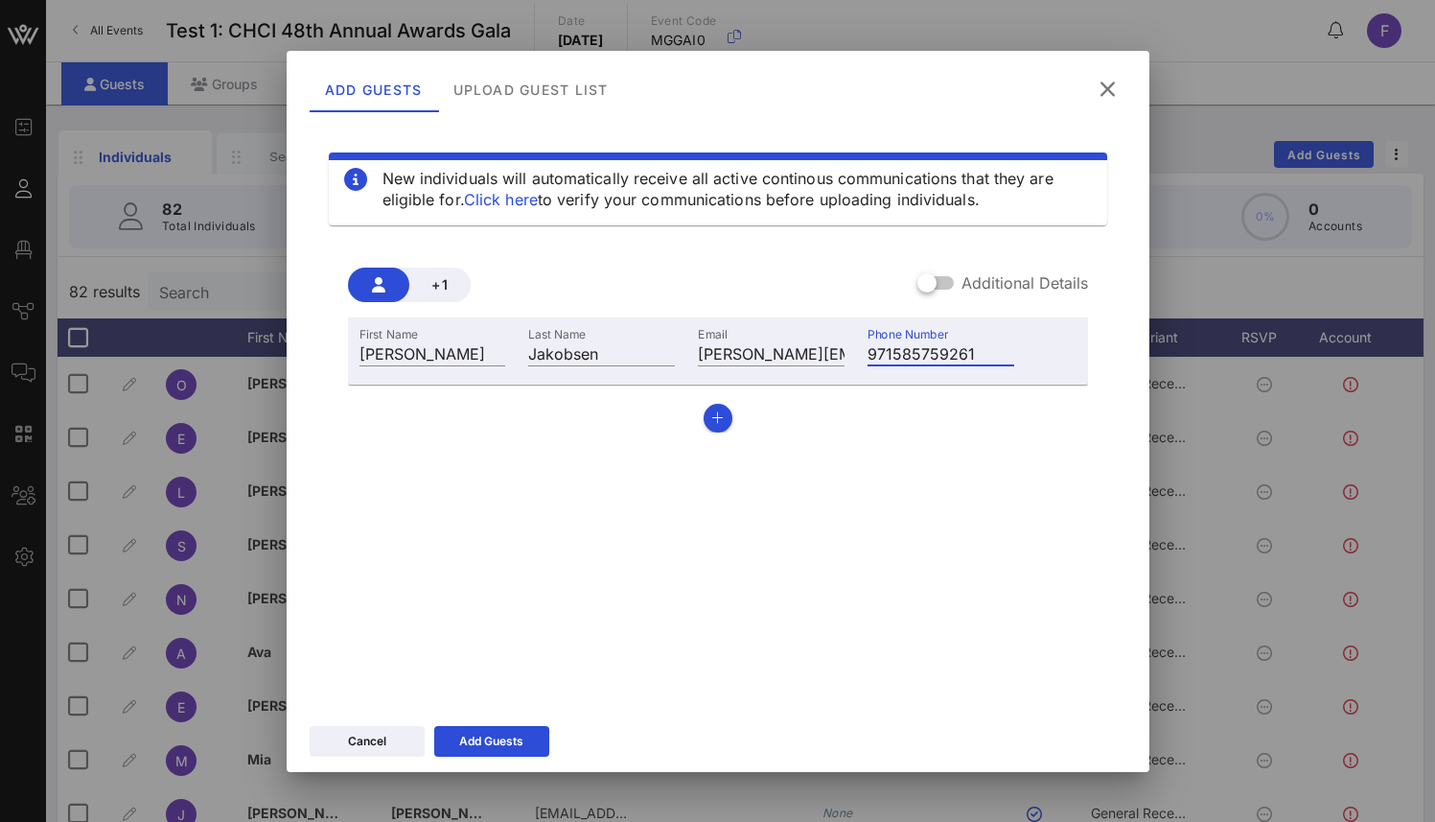
click at [904, 347] on input "971585759261" at bounding box center [941, 352] width 147 height 25
click at [505, 733] on div "Add Guests" at bounding box center [491, 741] width 64 height 19
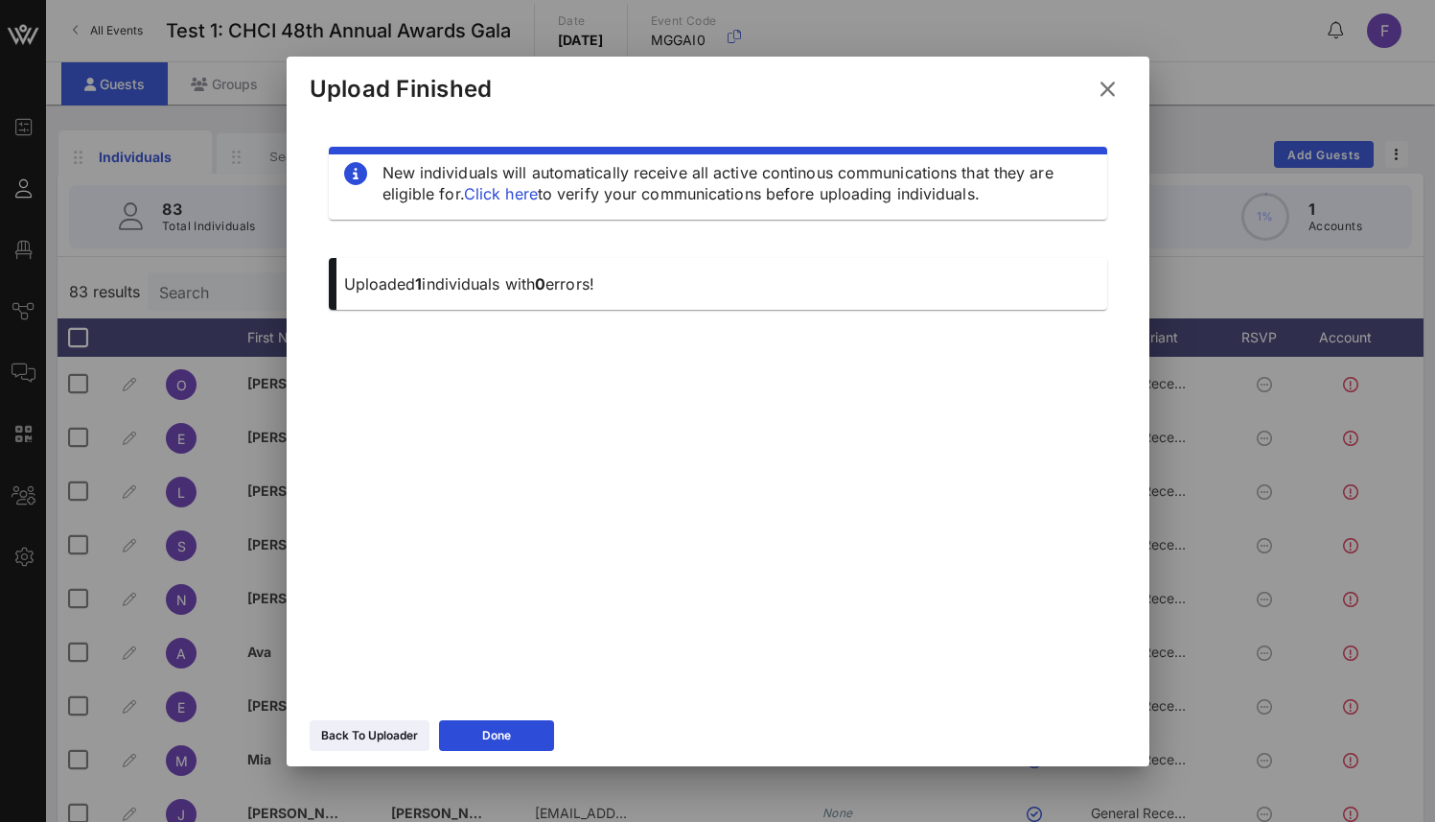
click at [1103, 90] on icon at bounding box center [1107, 89] width 33 height 34
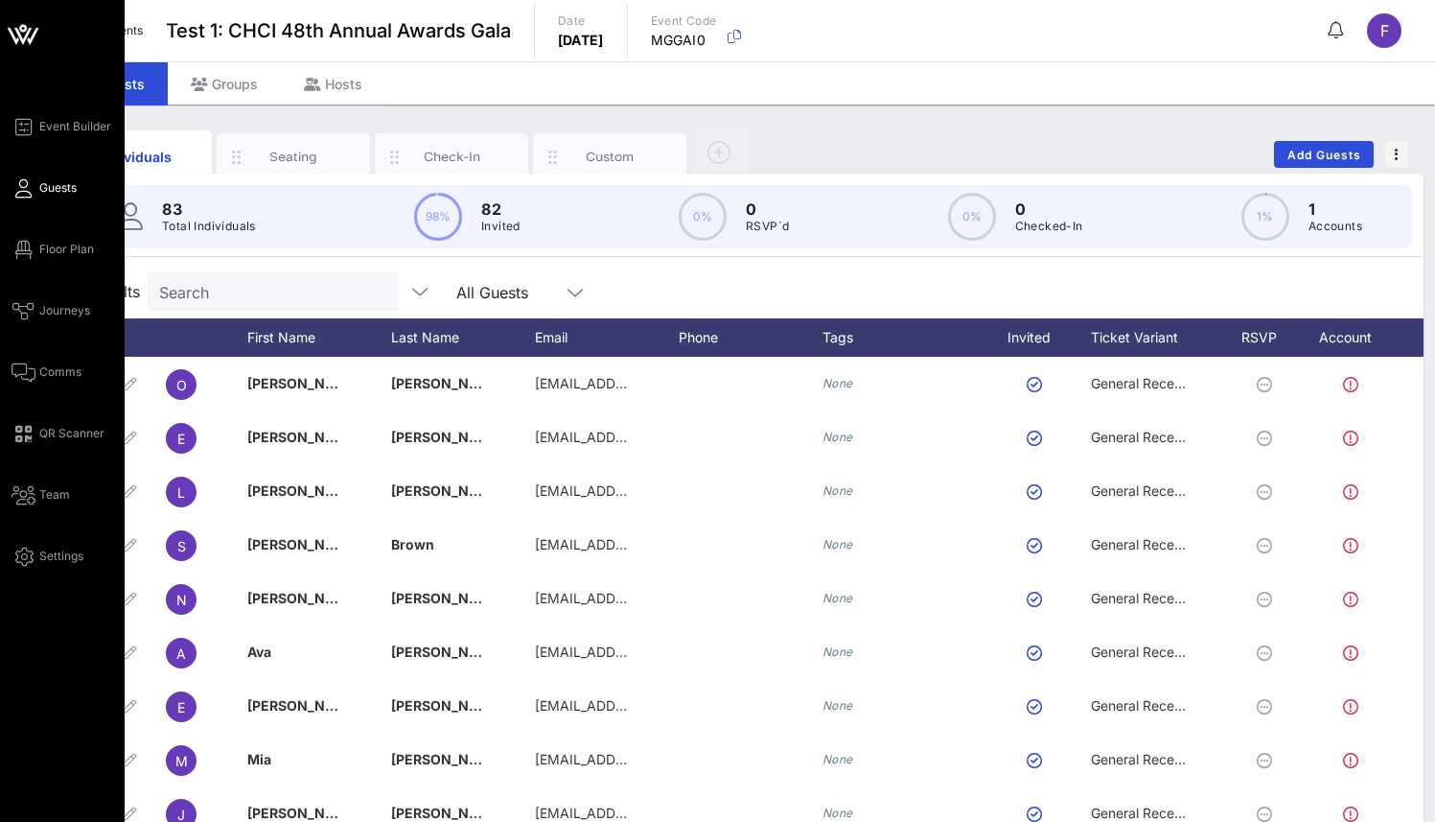
click at [56, 360] on div "Event Builder Guests Floor Plan Journeys Comms QR Scanner Team Settings" at bounding box center [68, 341] width 113 height 453
click at [57, 364] on span "Comms" at bounding box center [60, 371] width 42 height 17
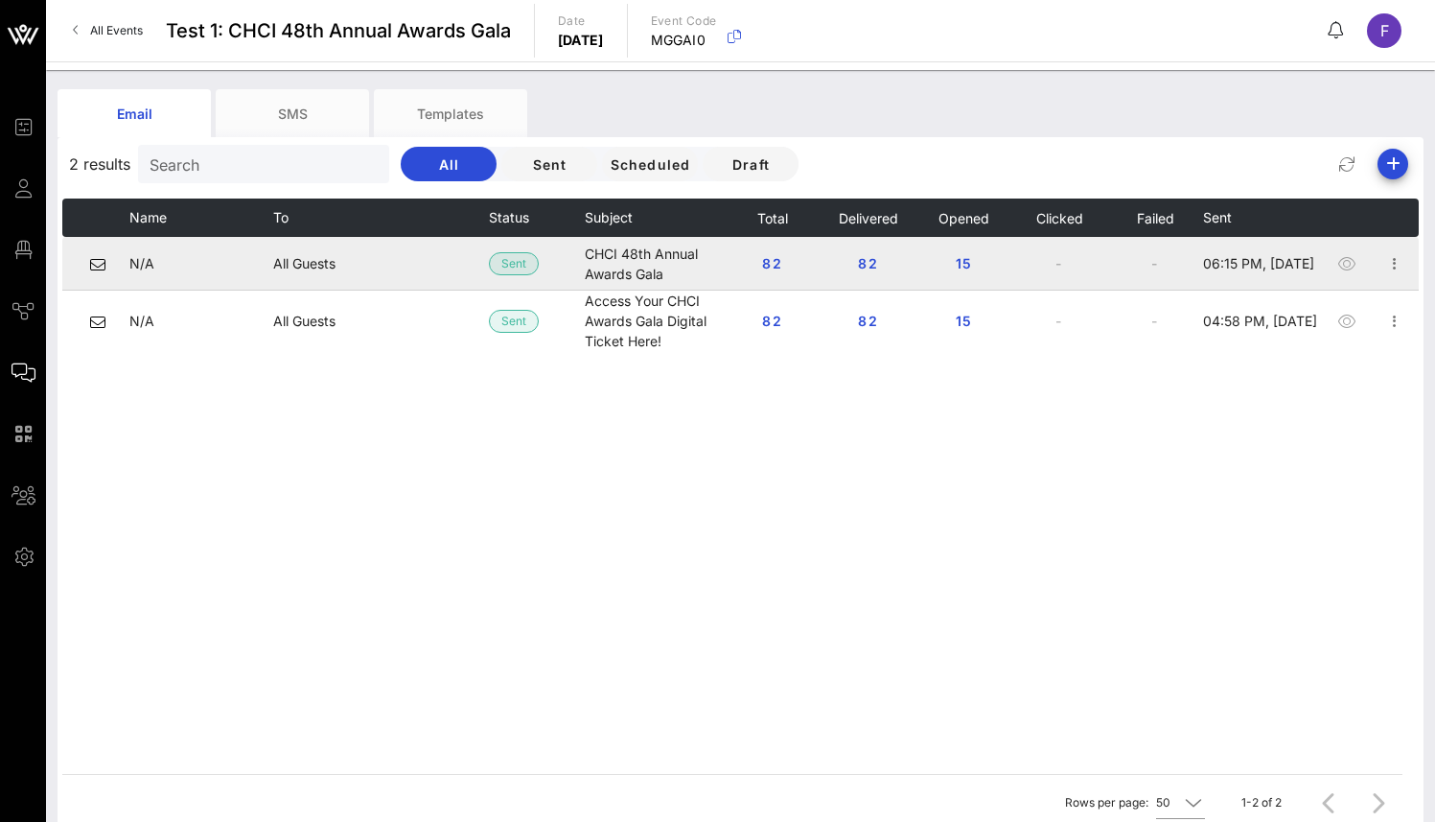
click at [283, 247] on td "All Guests" at bounding box center [381, 264] width 216 height 54
click at [307, 255] on span "All Guests" at bounding box center [304, 263] width 62 height 16
click at [1347, 264] on icon "button" at bounding box center [1347, 263] width 23 height 23
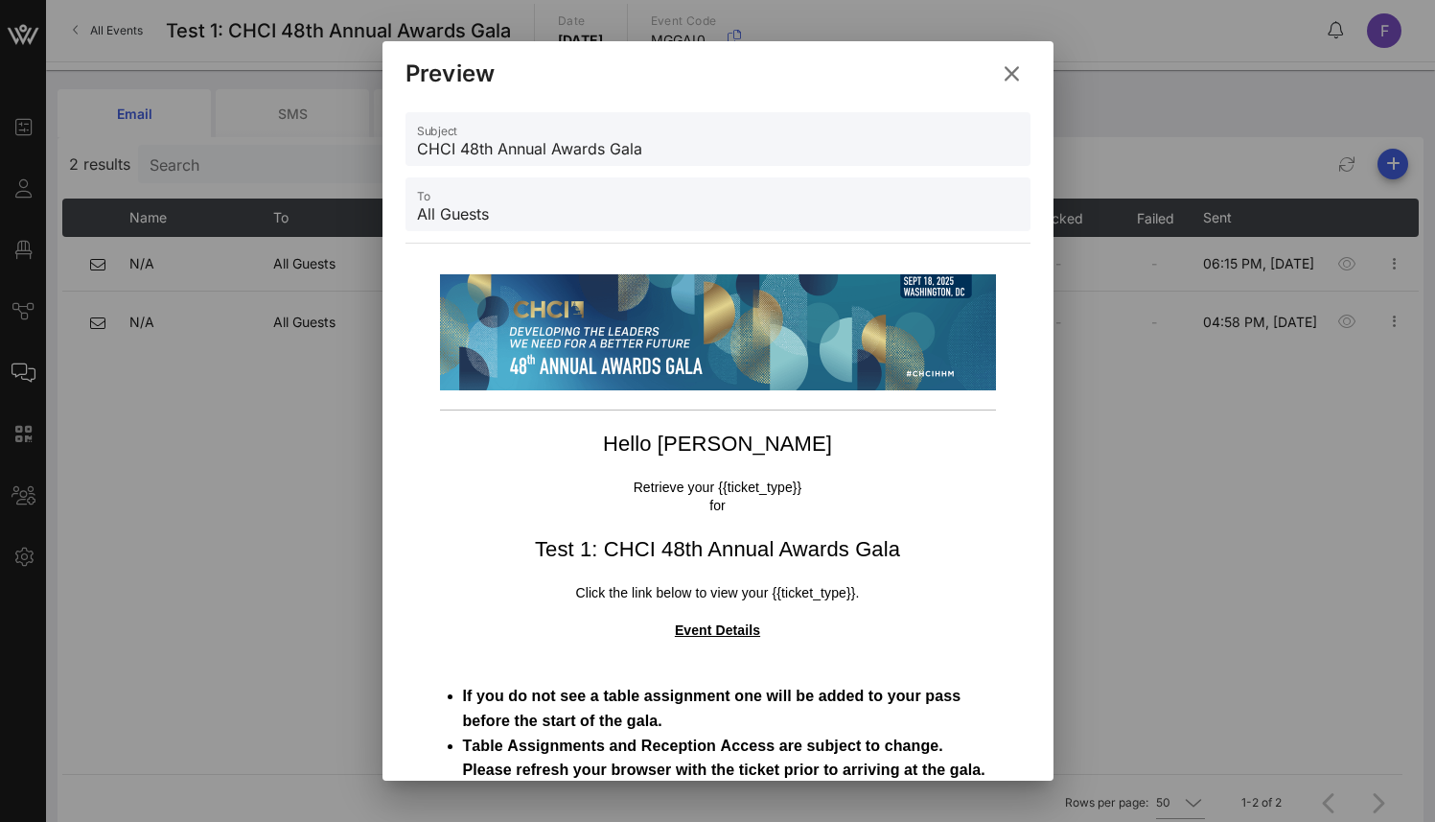
click at [568, 195] on div "To All Guests" at bounding box center [718, 204] width 602 height 54
click at [488, 212] on input "All Guests" at bounding box center [718, 213] width 602 height 31
click at [427, 220] on input "All Guests" at bounding box center [718, 213] width 602 height 31
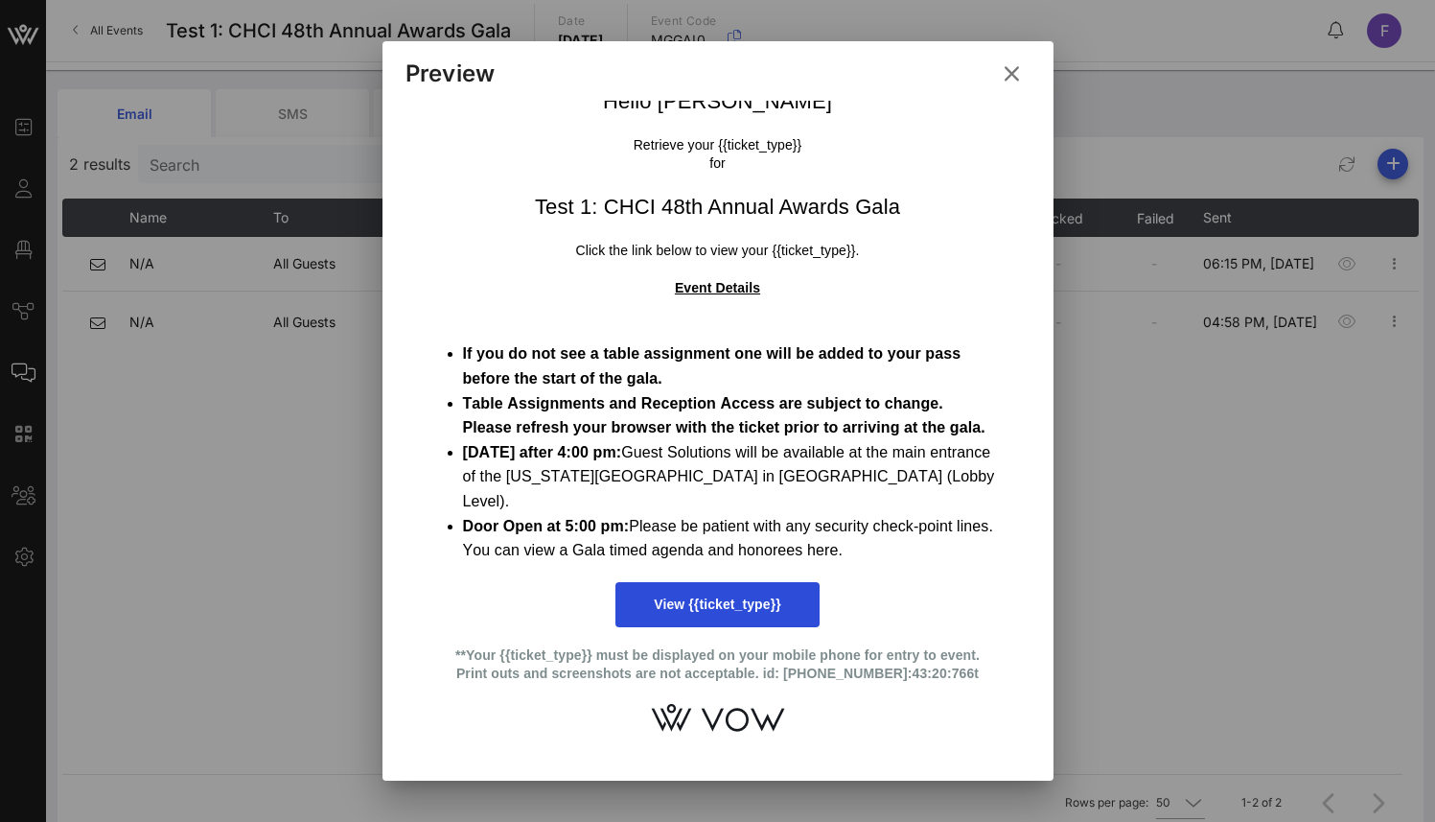
click at [1009, 73] on icon at bounding box center [1011, 73] width 28 height 26
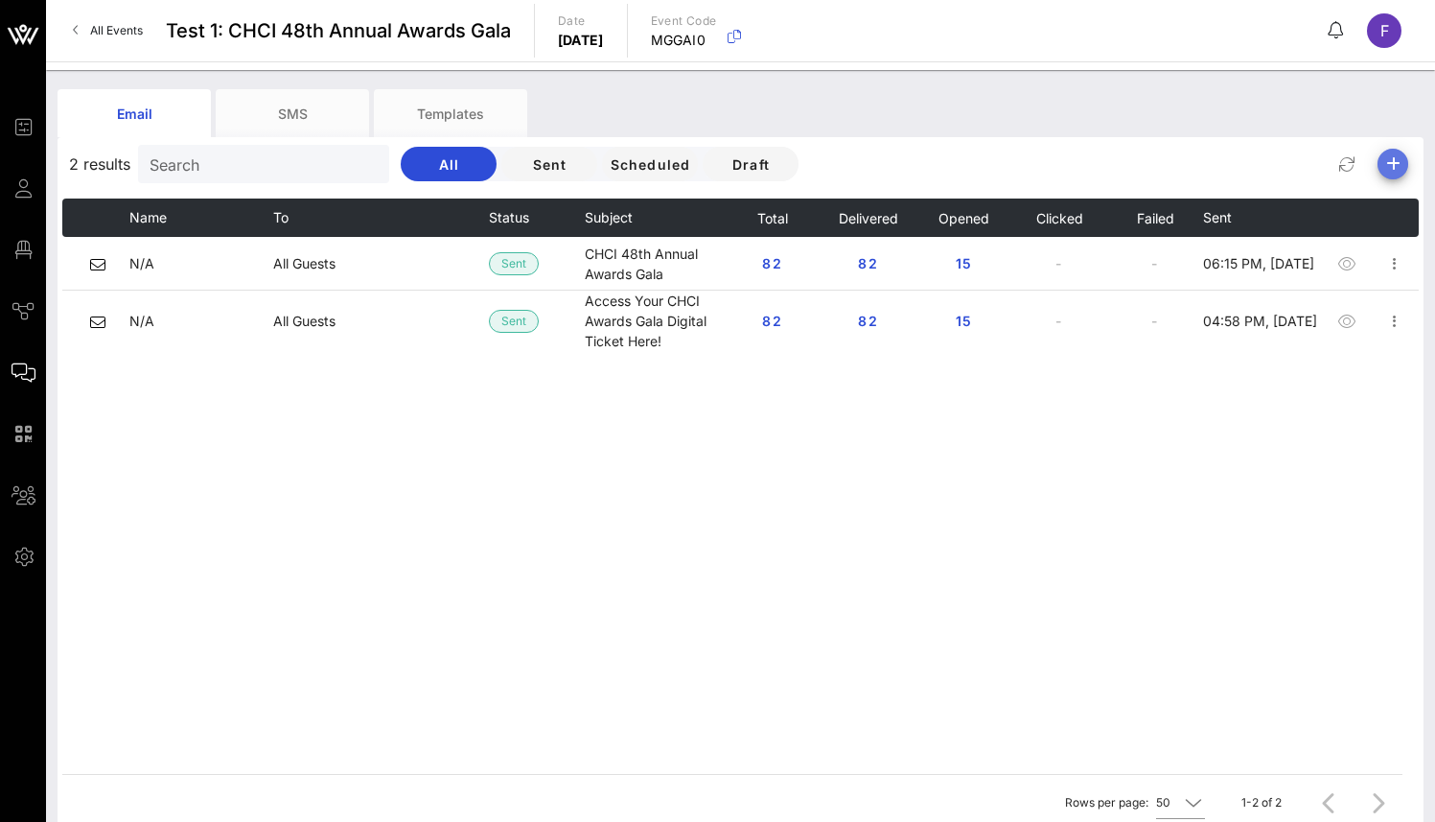
click at [1392, 168] on icon "button" at bounding box center [1393, 163] width 23 height 23
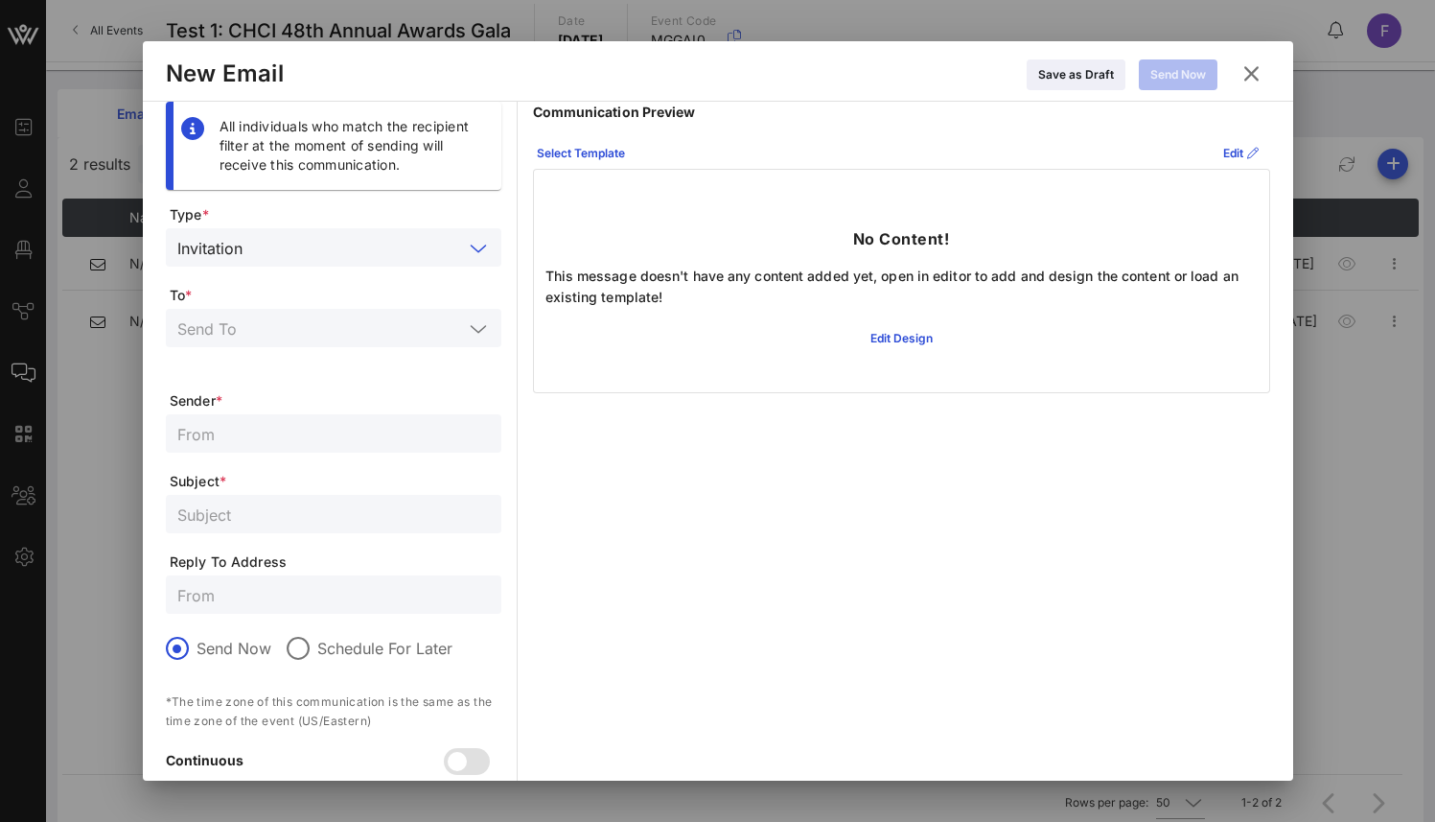
click at [293, 242] on input "text" at bounding box center [356, 247] width 213 height 25
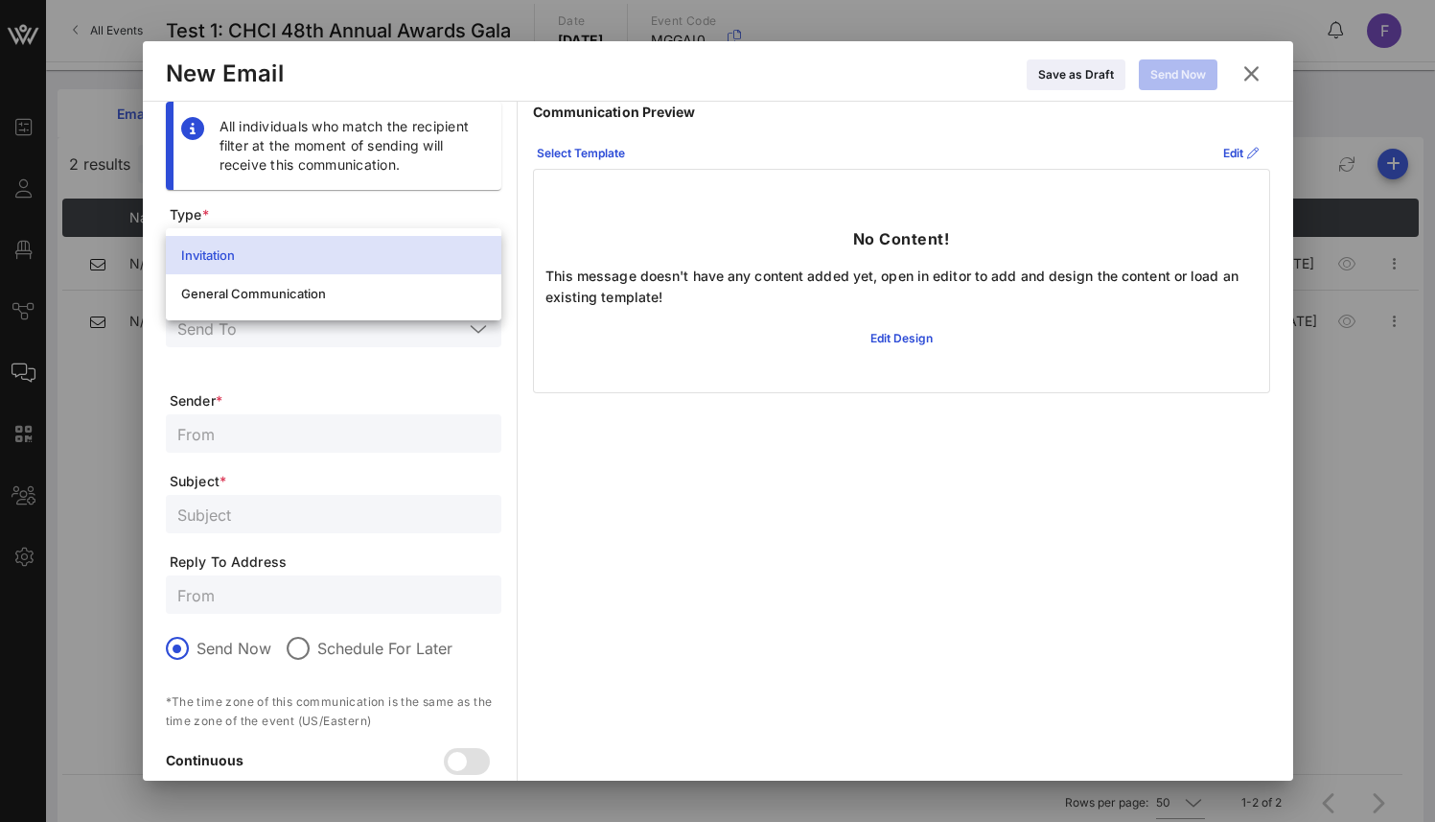
click at [318, 345] on div at bounding box center [333, 328] width 313 height 38
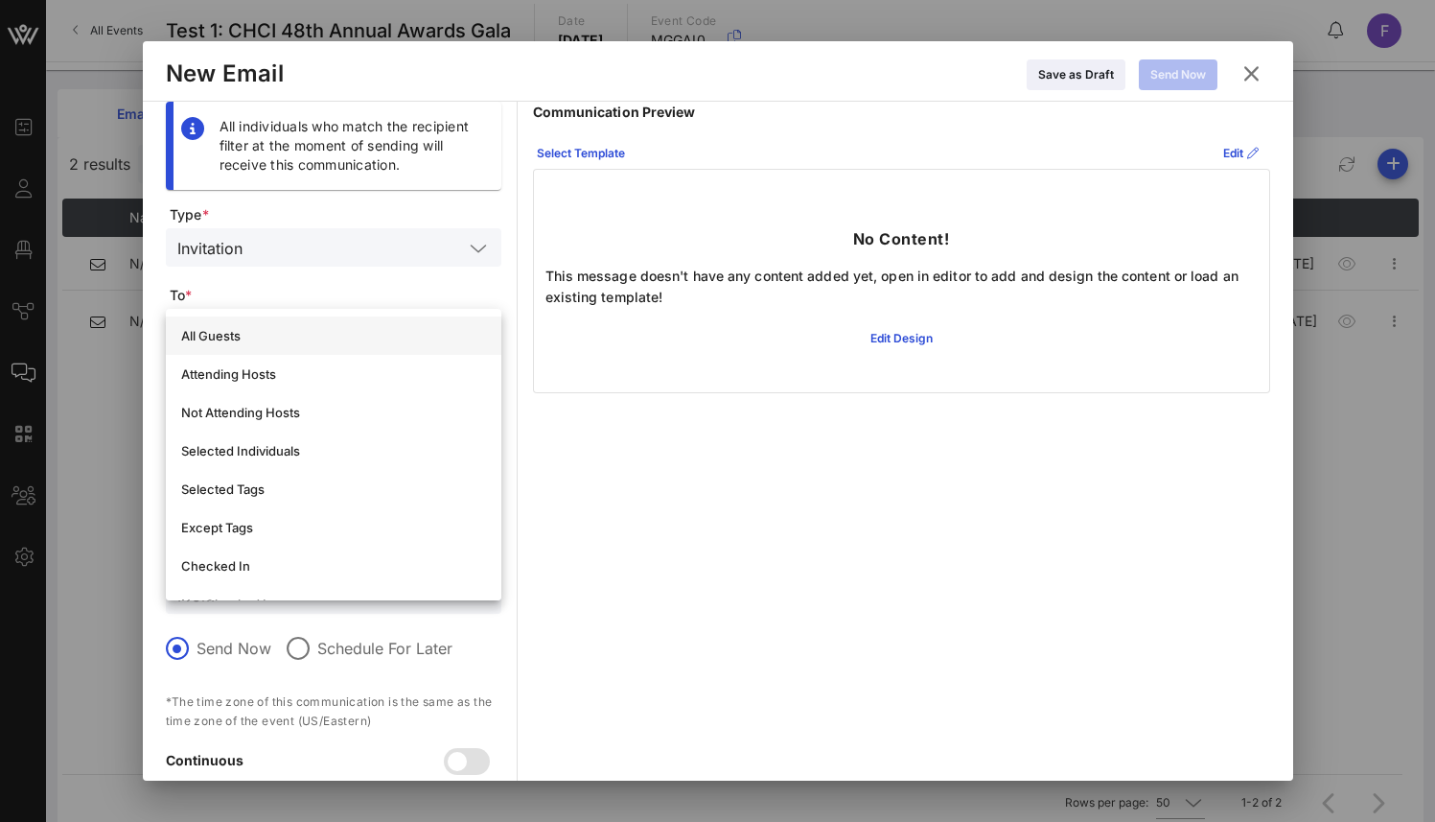
click at [314, 333] on div "All Guests" at bounding box center [333, 335] width 305 height 15
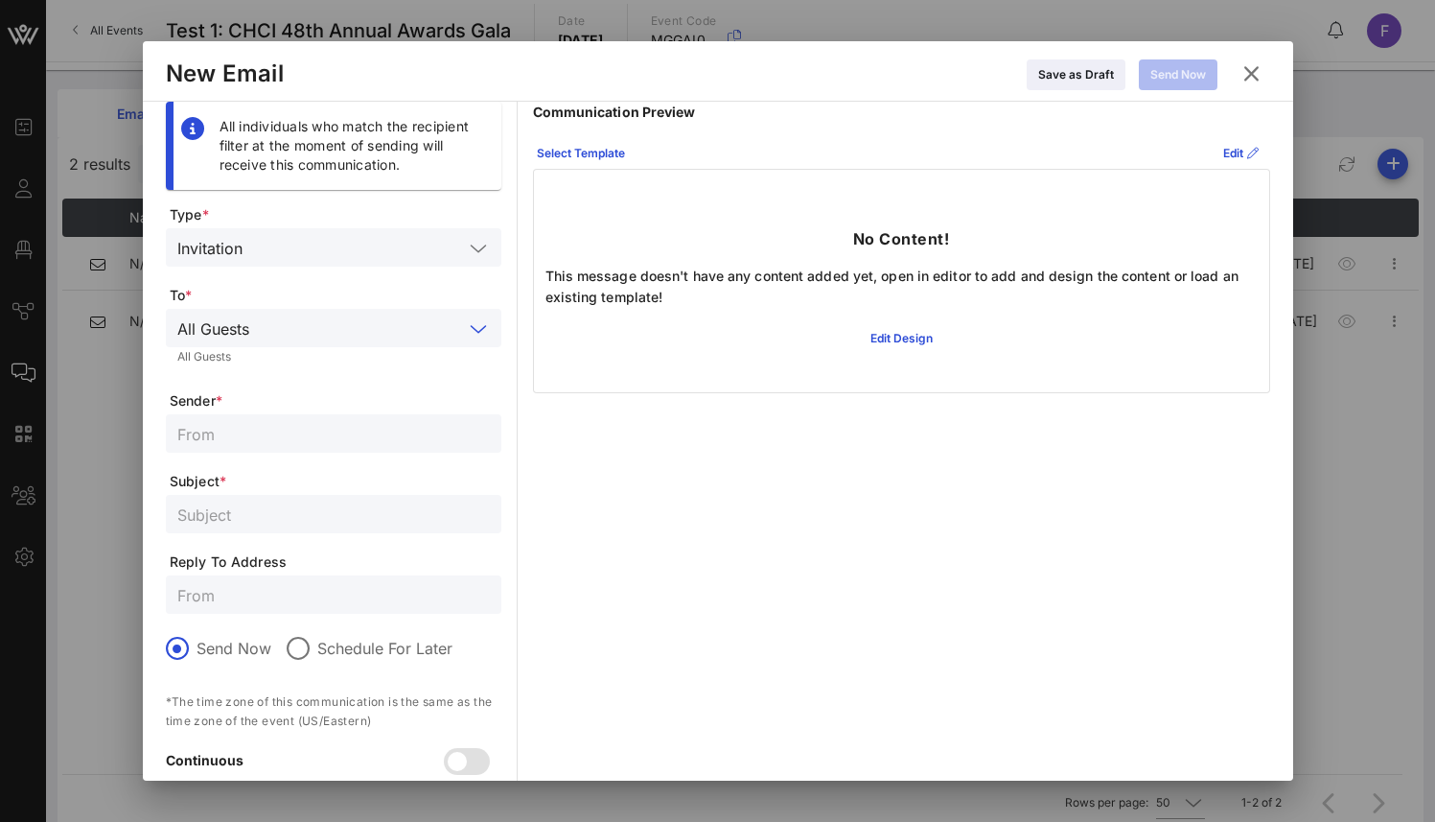
click at [314, 333] on input "text" at bounding box center [360, 327] width 206 height 25
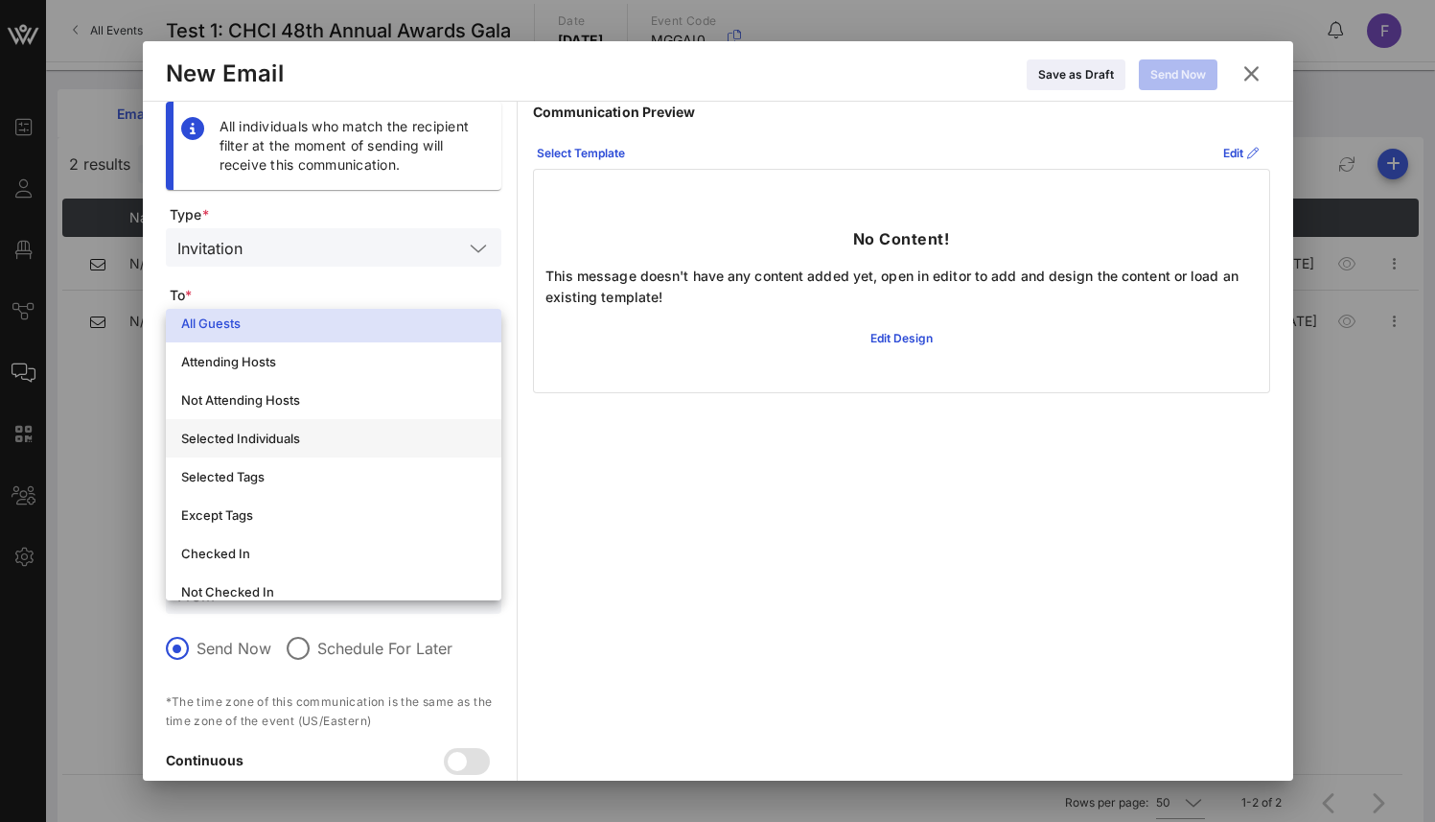
scroll to position [25, 0]
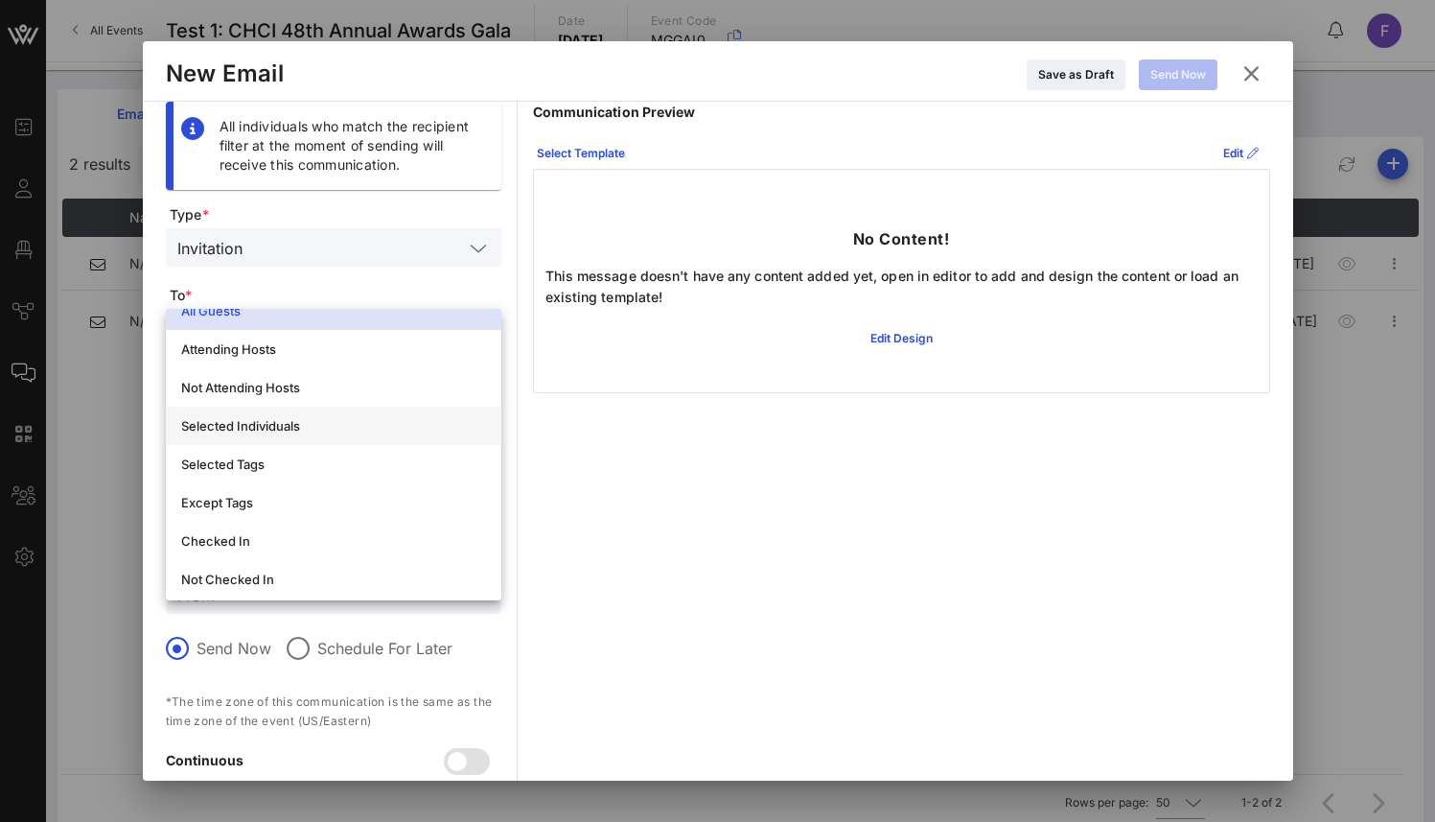
click at [340, 422] on div "Selected Individuals" at bounding box center [333, 425] width 305 height 15
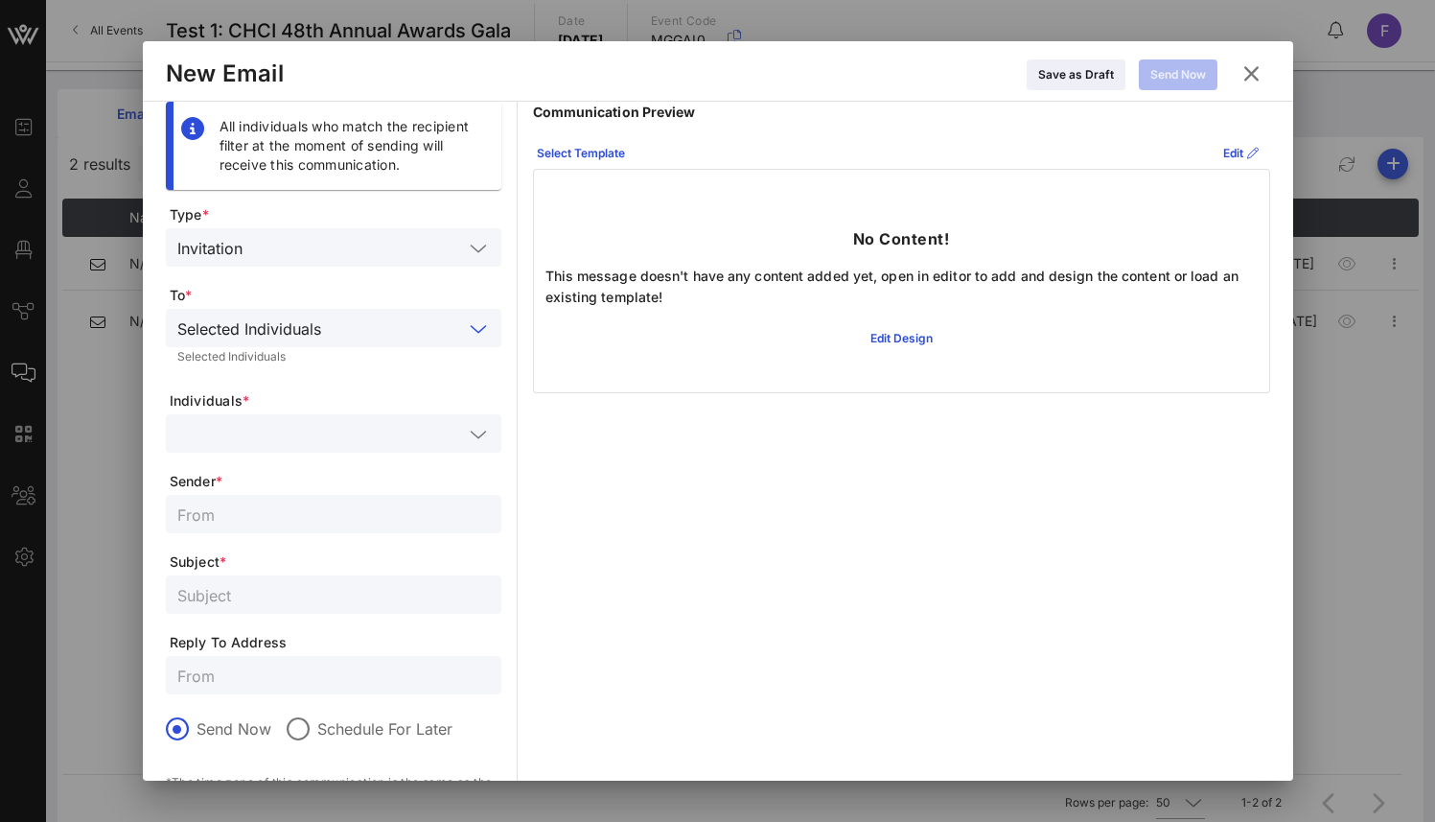
click at [275, 433] on input "text" at bounding box center [320, 433] width 286 height 25
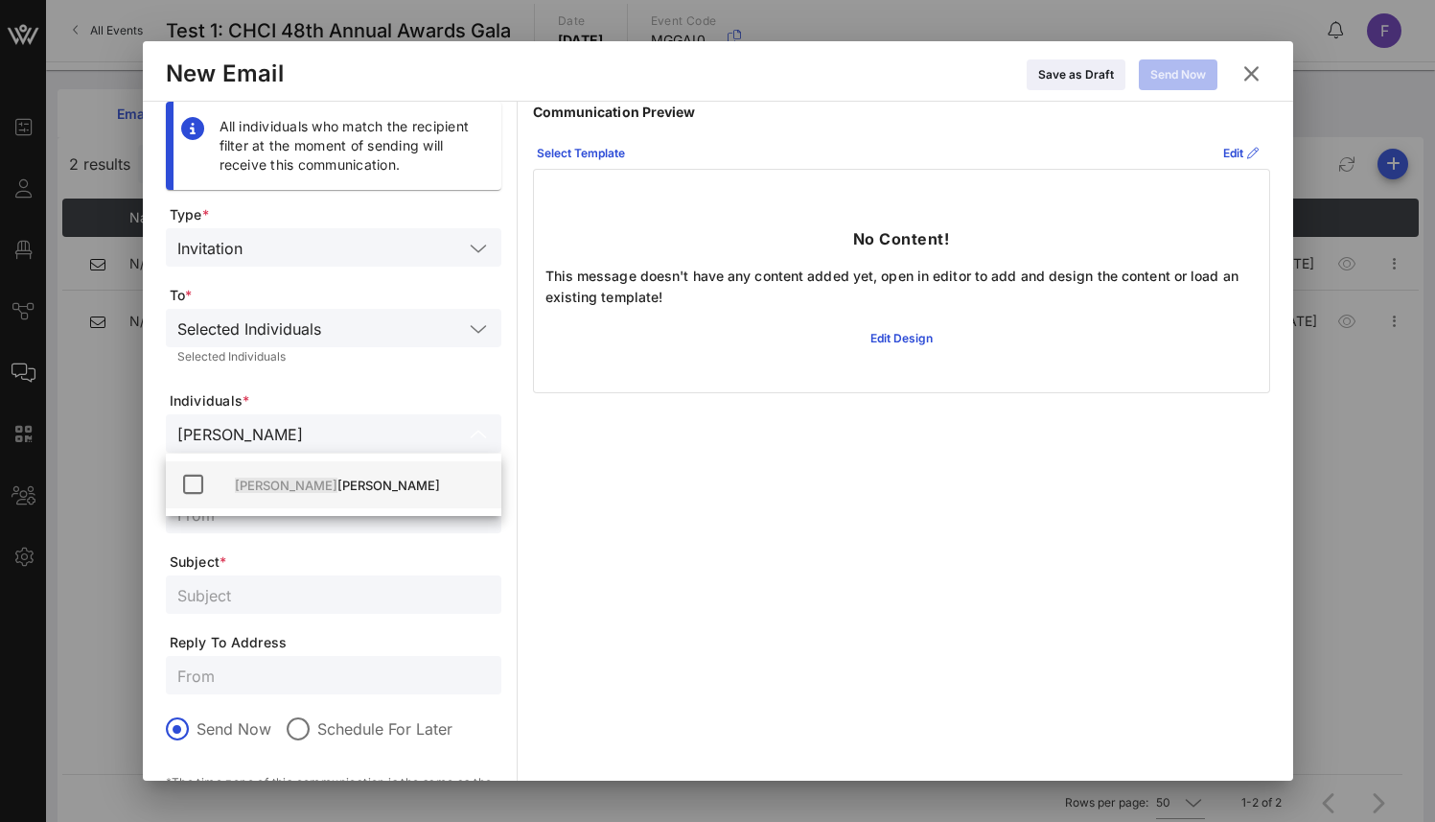
click at [242, 493] on div "Frede rik Jakobsen" at bounding box center [360, 485] width 251 height 31
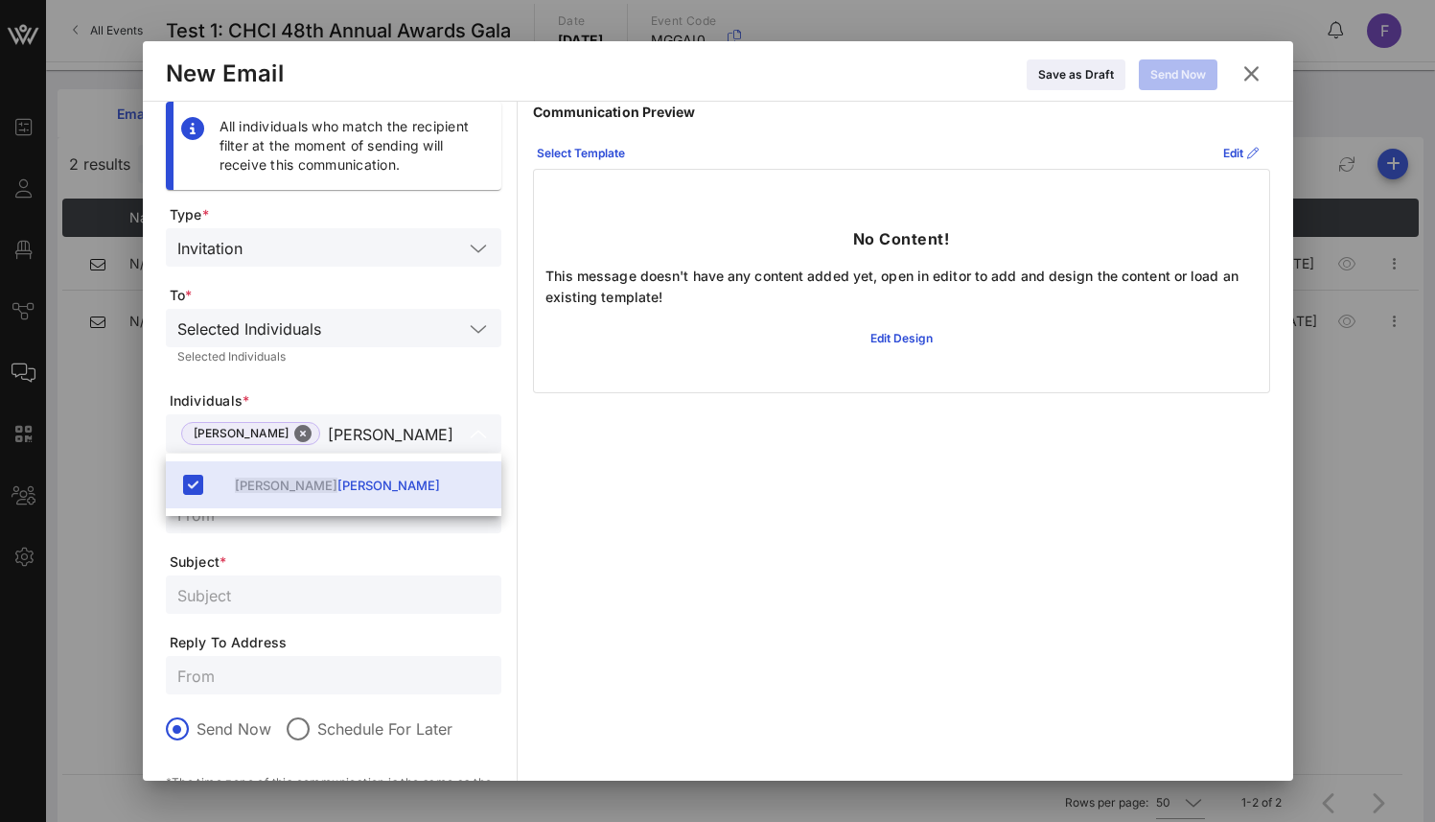
type input "frede"
click at [235, 378] on form "Type * Invitation To * Selected Individuals Selected Individuals Individuals * …" at bounding box center [334, 564] width 336 height 719
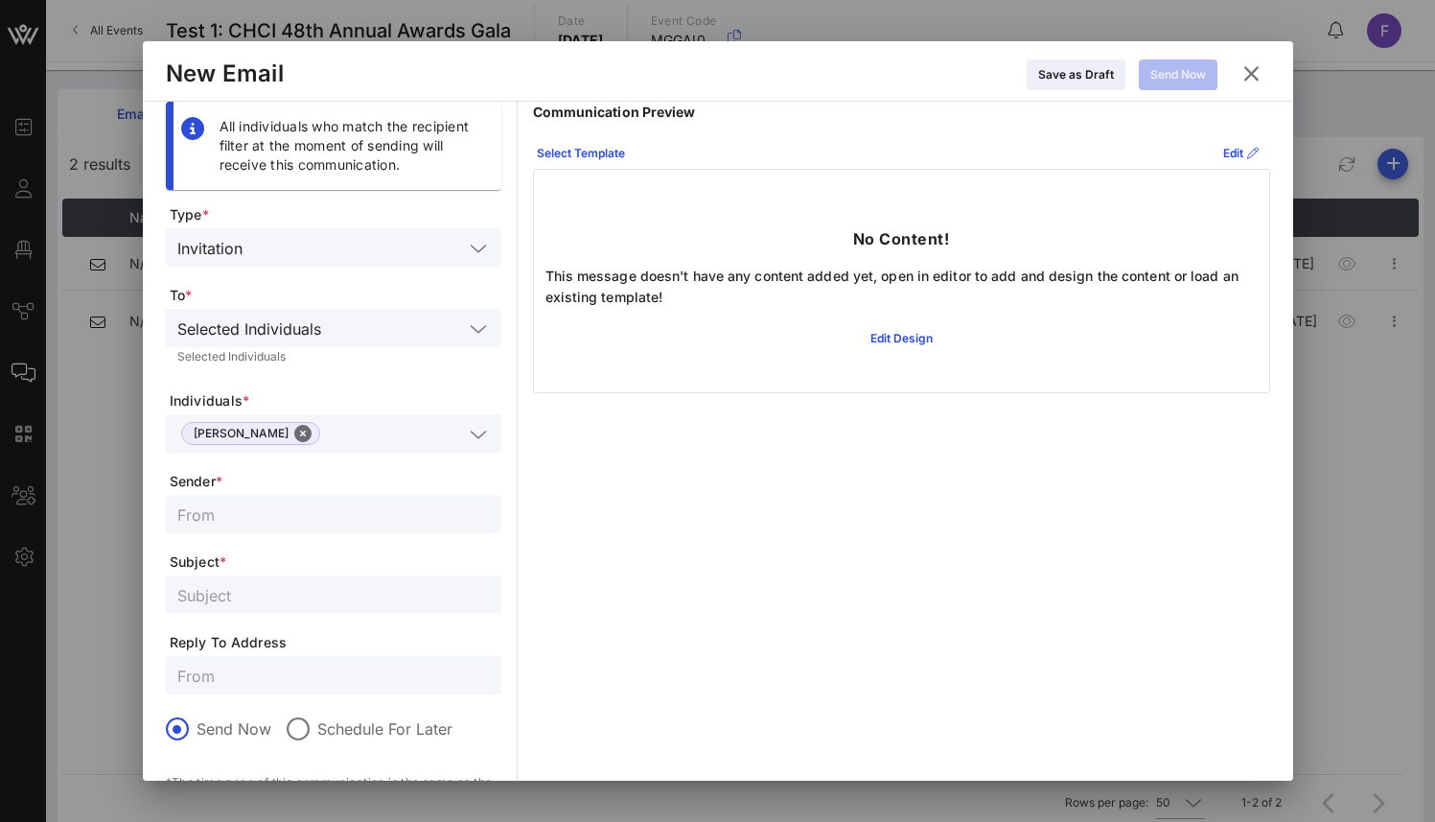
click at [255, 518] on input "text" at bounding box center [333, 513] width 313 height 25
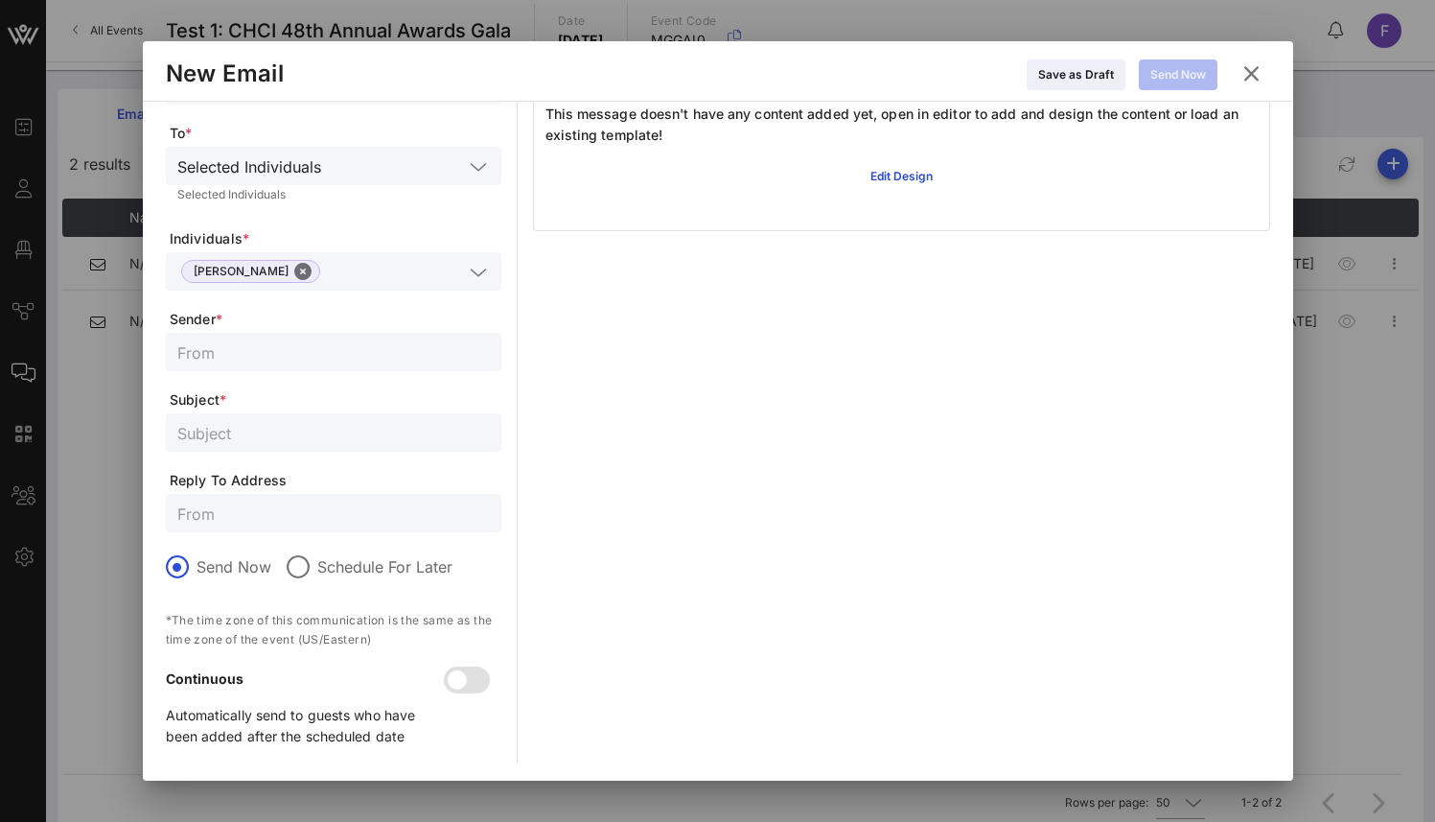
scroll to position [0, 0]
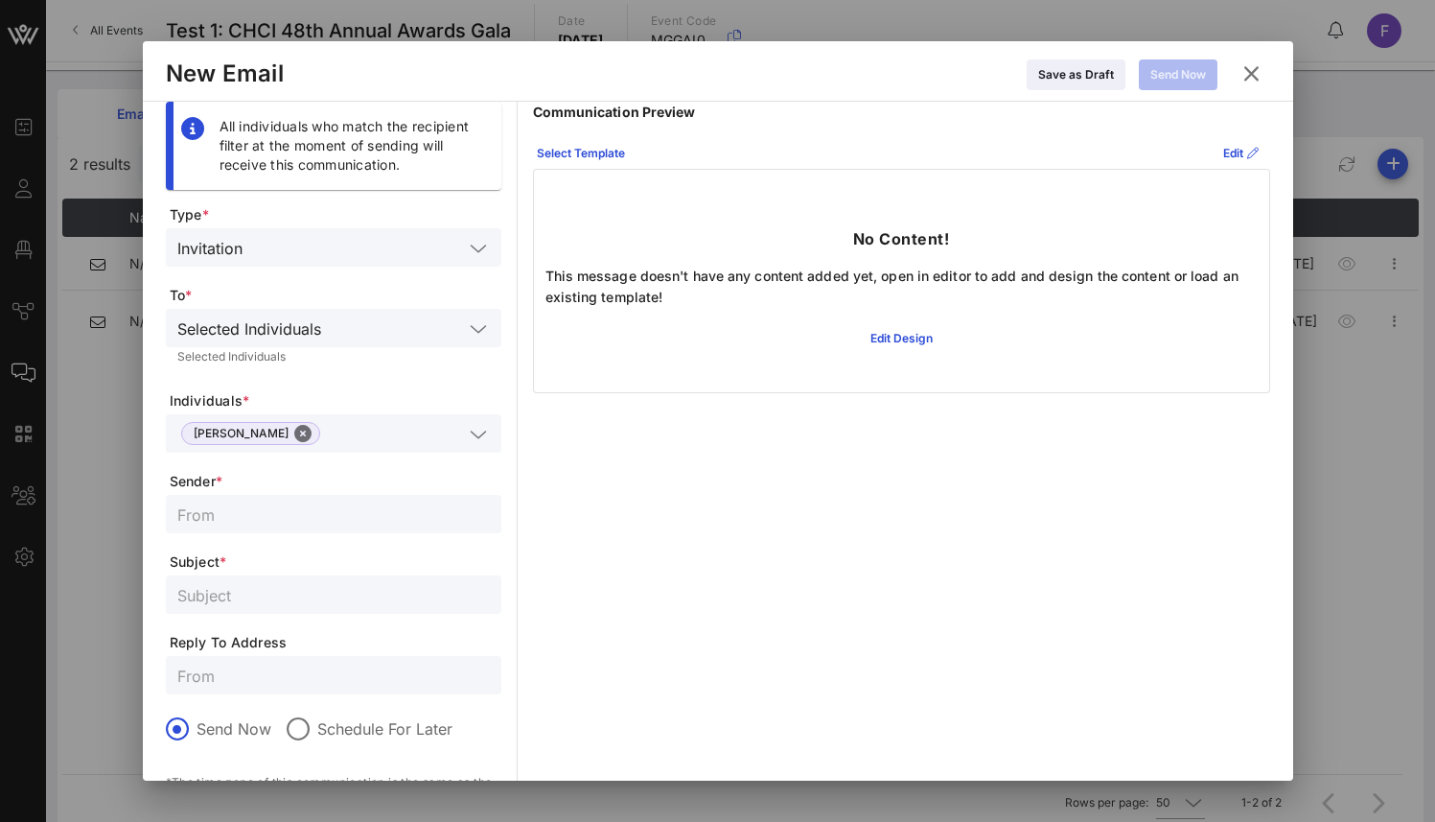
click at [319, 256] on input "text" at bounding box center [356, 247] width 213 height 25
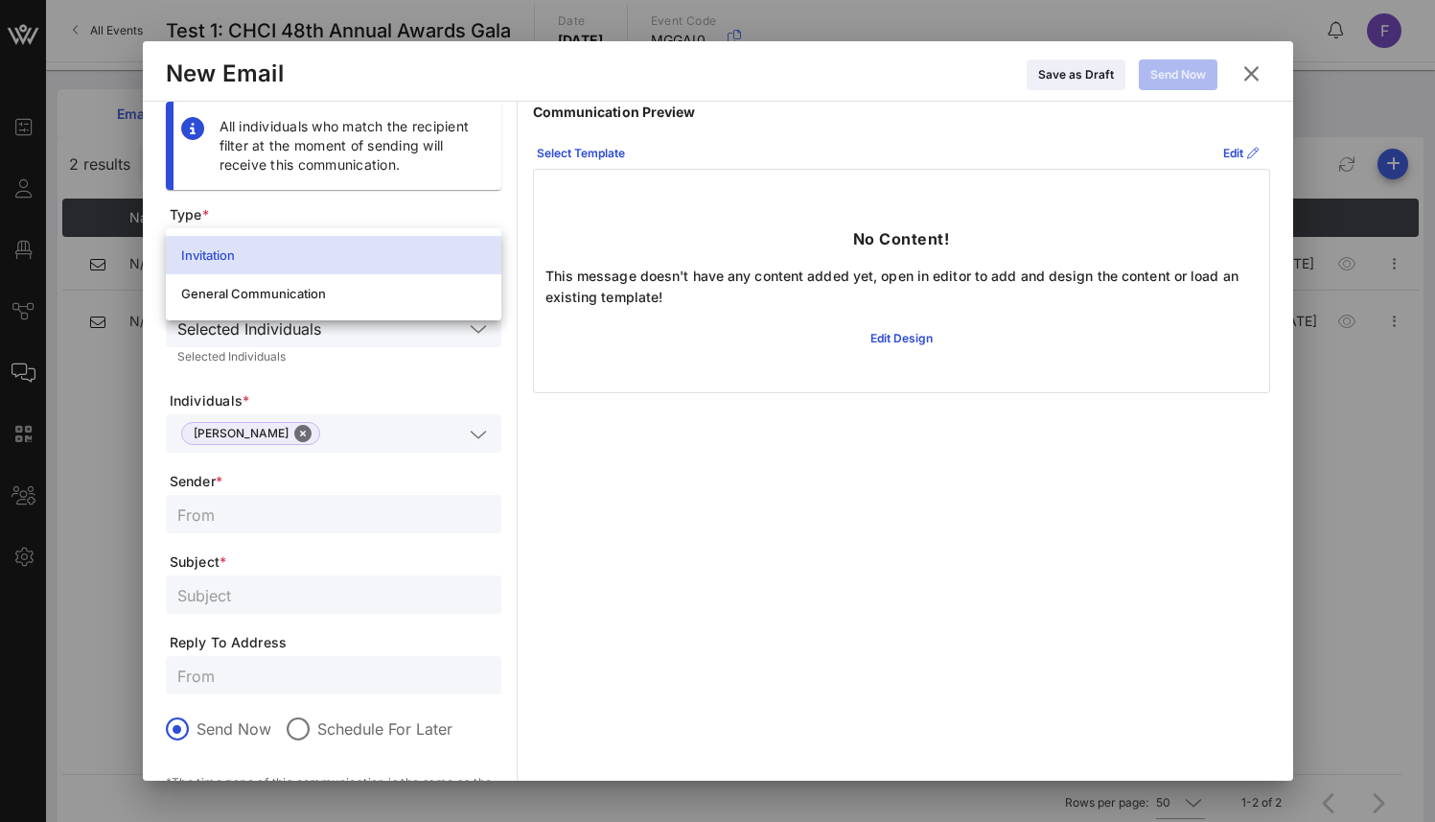
click at [324, 184] on div "All individuals who match the recipient filter at the moment of sending will re…" at bounding box center [334, 146] width 336 height 88
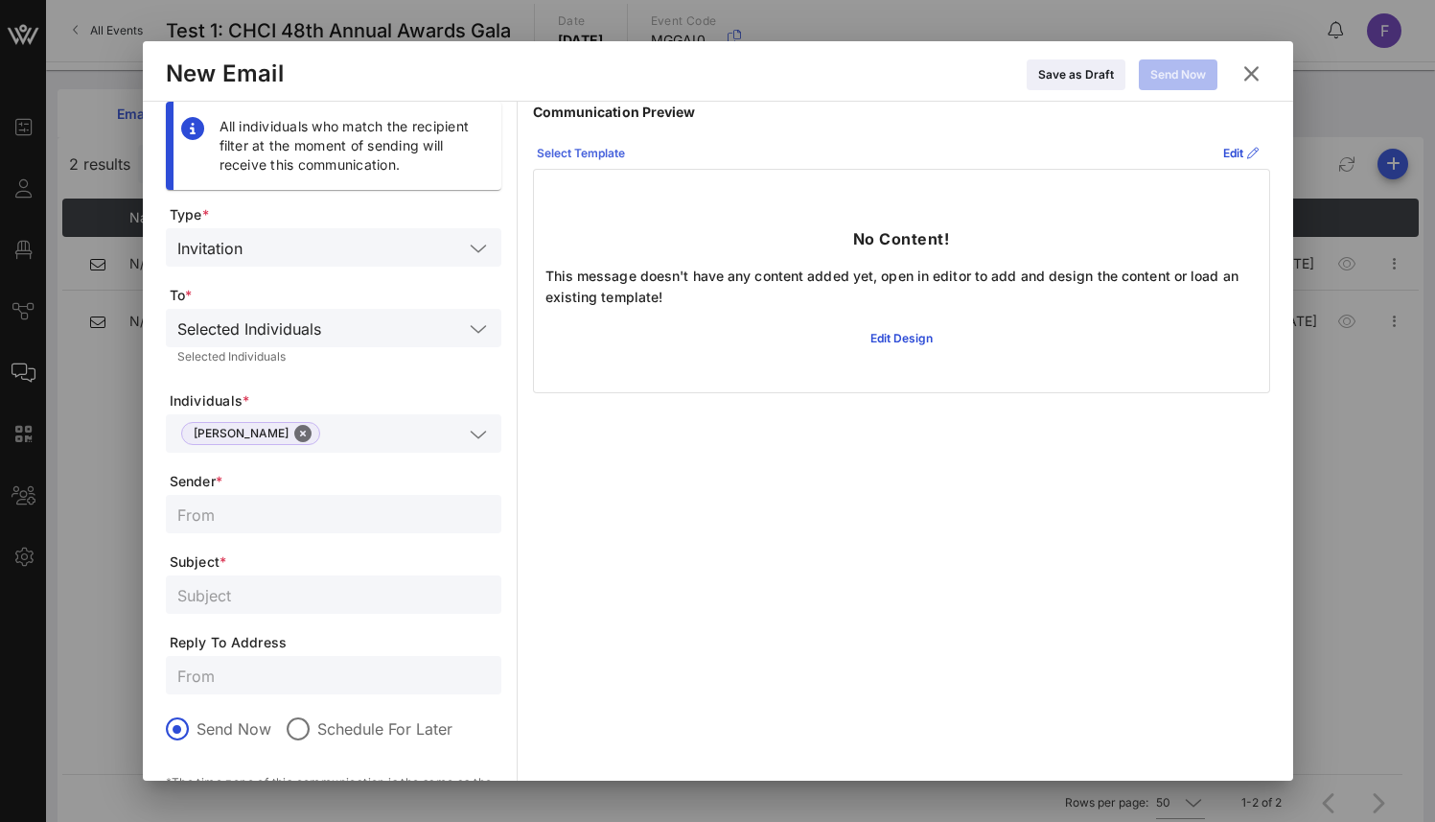
click at [589, 161] on div "Select Template" at bounding box center [581, 153] width 88 height 19
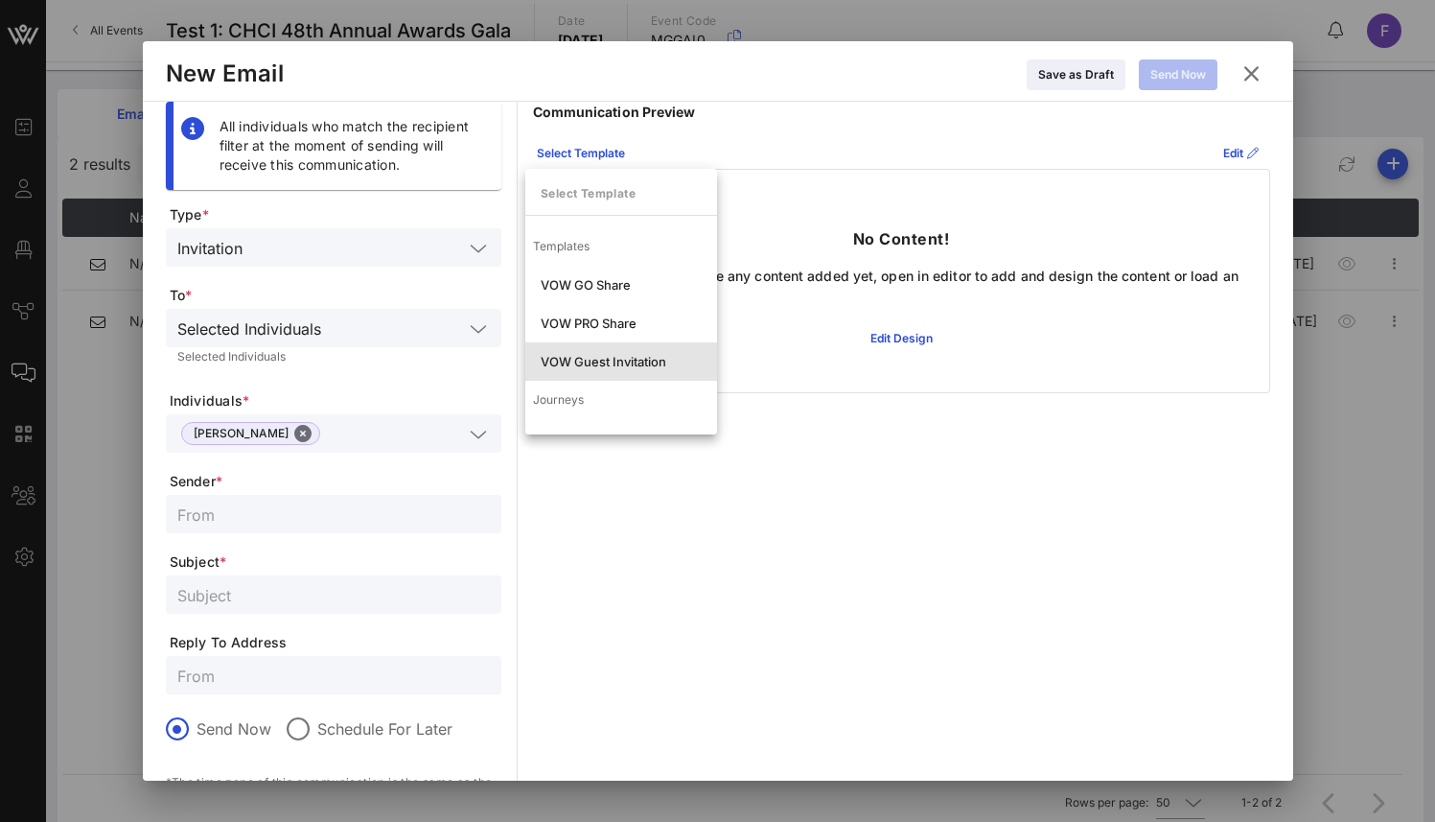
click at [599, 361] on div "VOW Guest Invitation" at bounding box center [621, 361] width 161 height 15
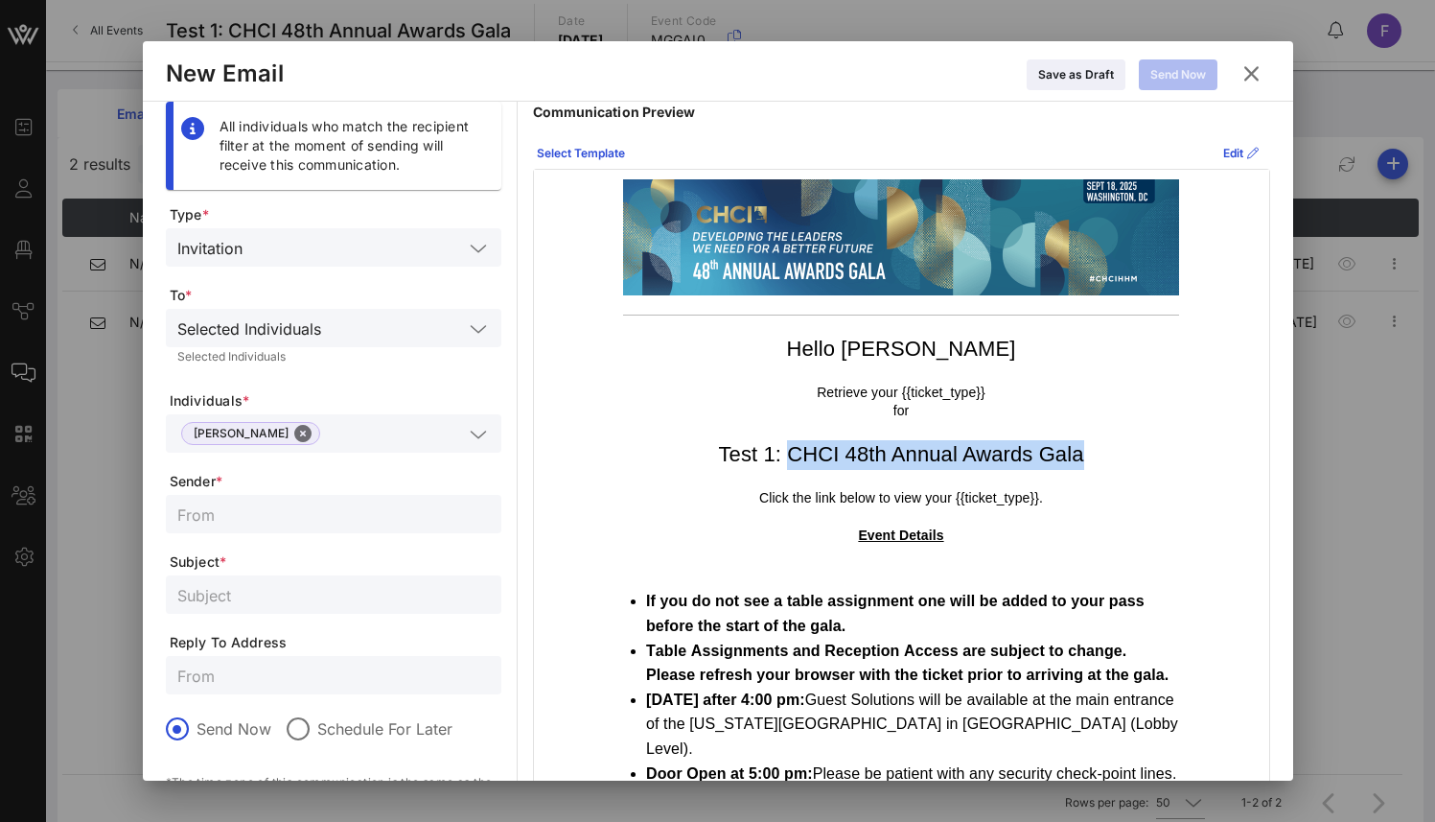
drag, startPoint x: 848, startPoint y: 455, endPoint x: 1162, endPoint y: 453, distance: 314.5
click at [1162, 453] on h1 "Test 1: CHCI 48th Annual Awards Gala" at bounding box center [901, 455] width 556 height 30
copy h1 "CHCI 48th Annual Awards Gala"
click at [220, 518] on input "text" at bounding box center [333, 513] width 313 height 25
paste input "CHCI 48th Annual Awards Gala"
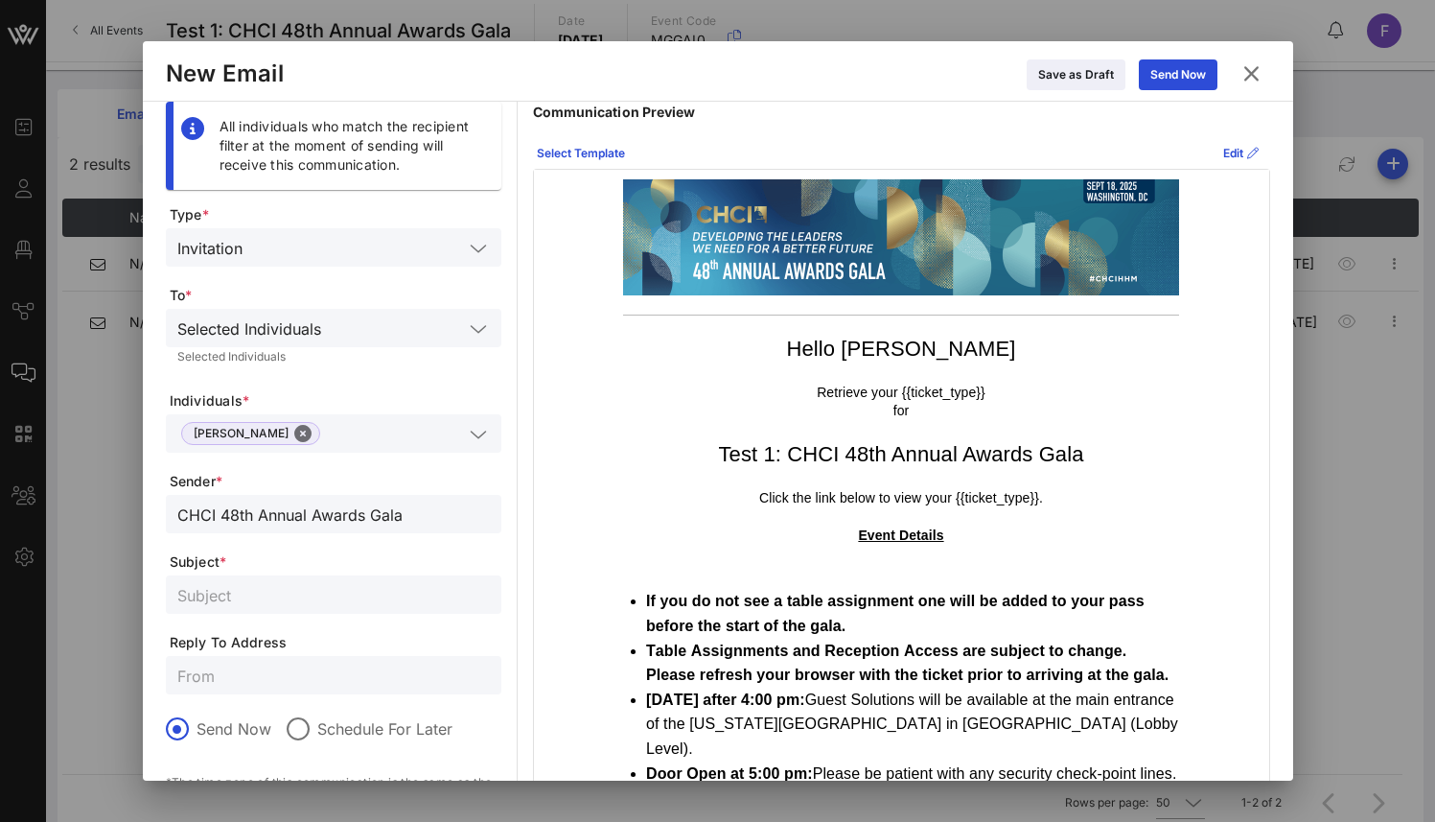
type input "CHCI 48th Annual Awards Gala"
click at [234, 590] on input "text" at bounding box center [333, 594] width 313 height 25
paste input "CHCI 48th Annual Awards Gala"
type input "CHCI 48th Annual Awards Gala"
drag, startPoint x: 213, startPoint y: 514, endPoint x: 479, endPoint y: 516, distance: 266.6
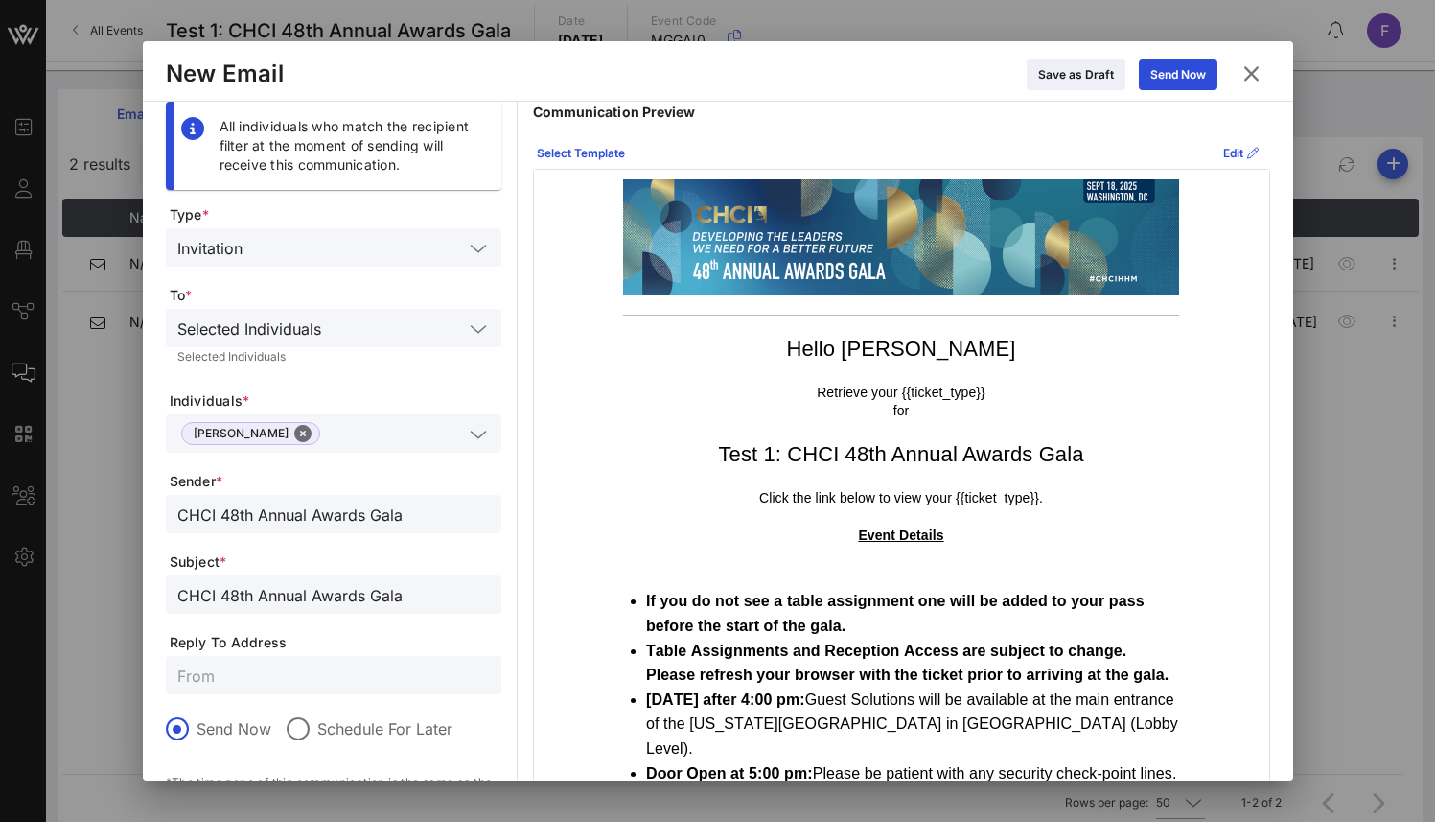
click at [479, 516] on input "CHCI 48th Annual Awards Gala" at bounding box center [333, 513] width 313 height 25
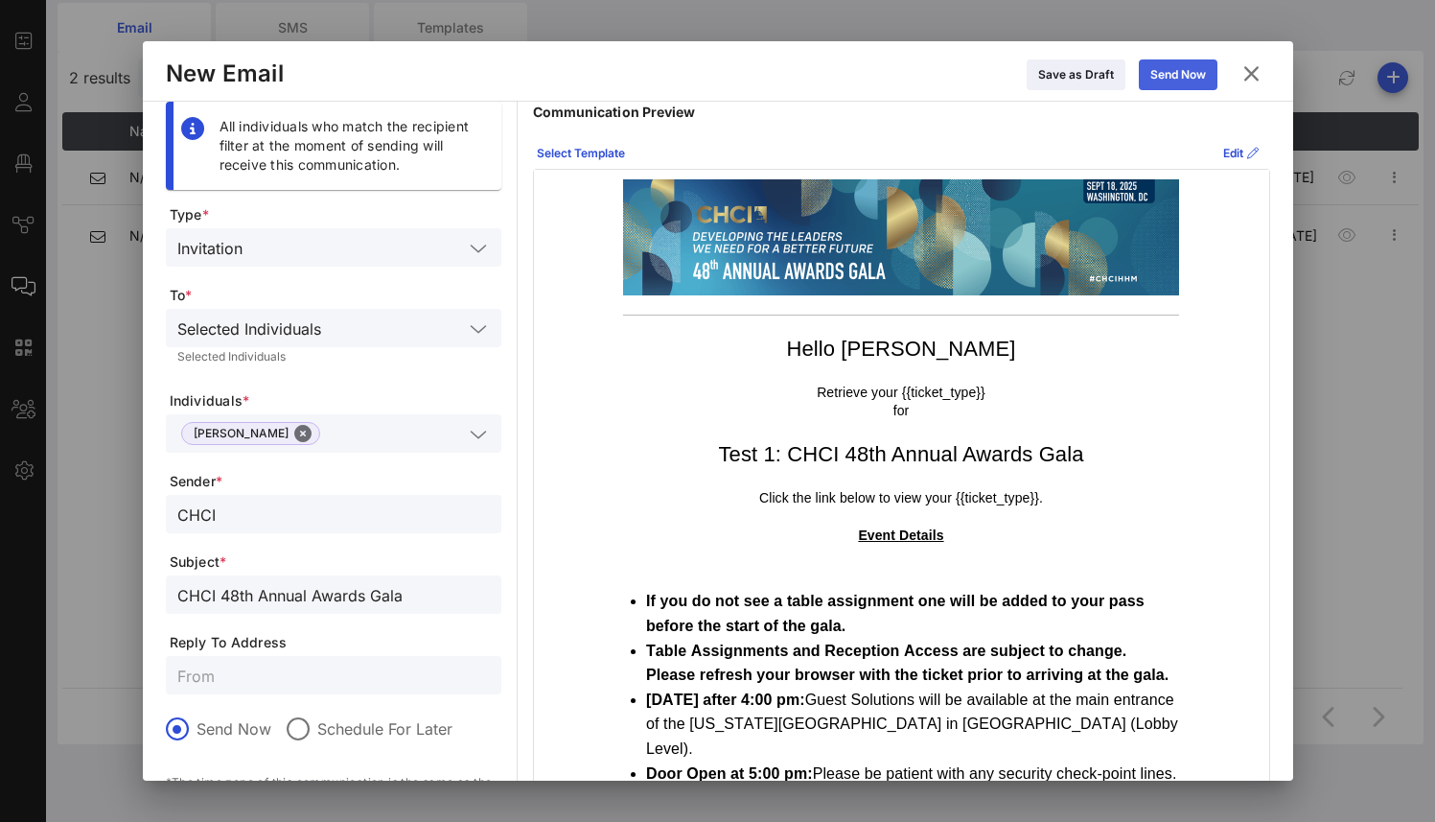
type input "CHCI"
click at [1181, 75] on icon at bounding box center [1178, 75] width 14 height 12
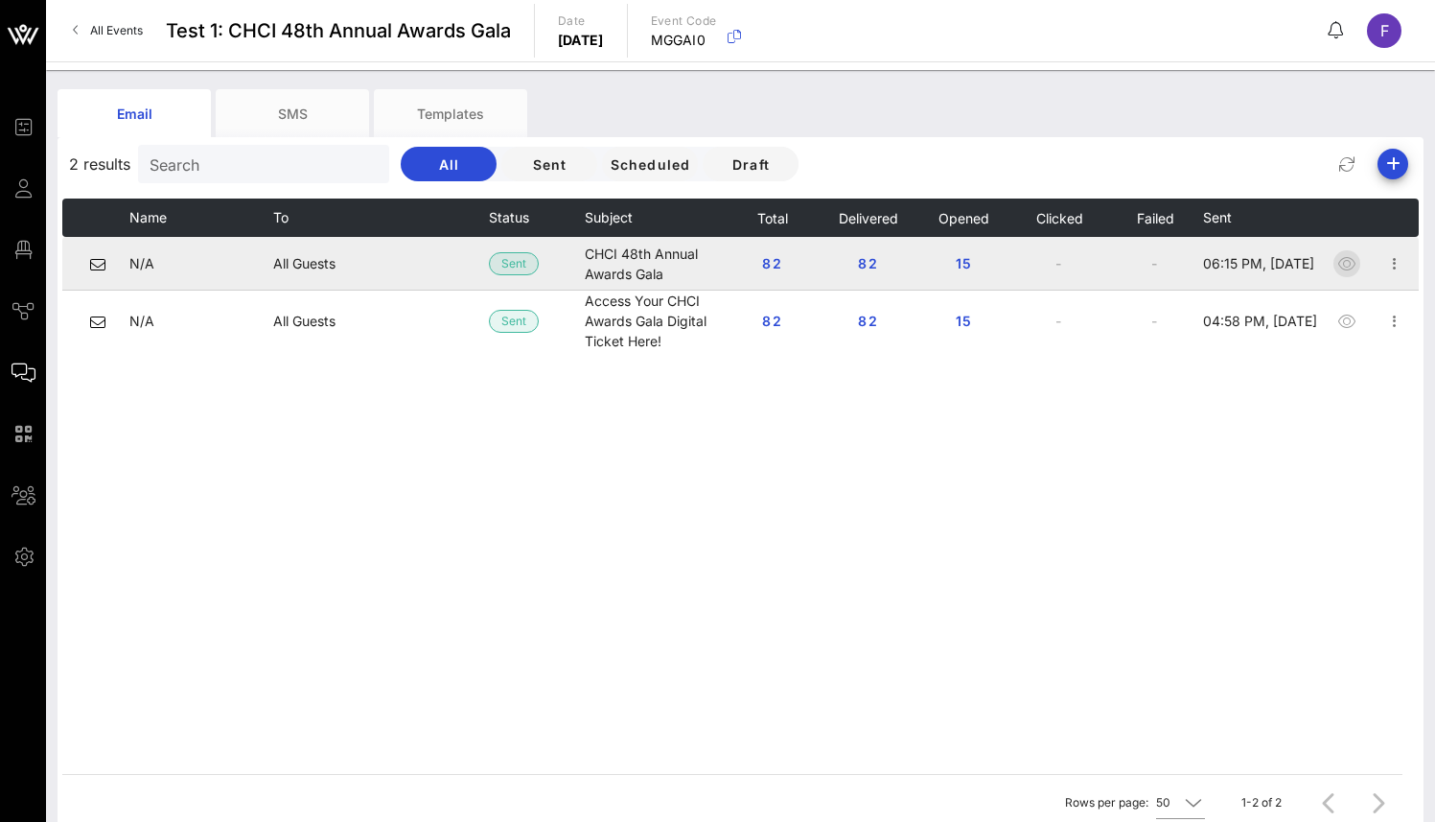
click at [1348, 259] on icon "button" at bounding box center [1347, 263] width 23 height 23
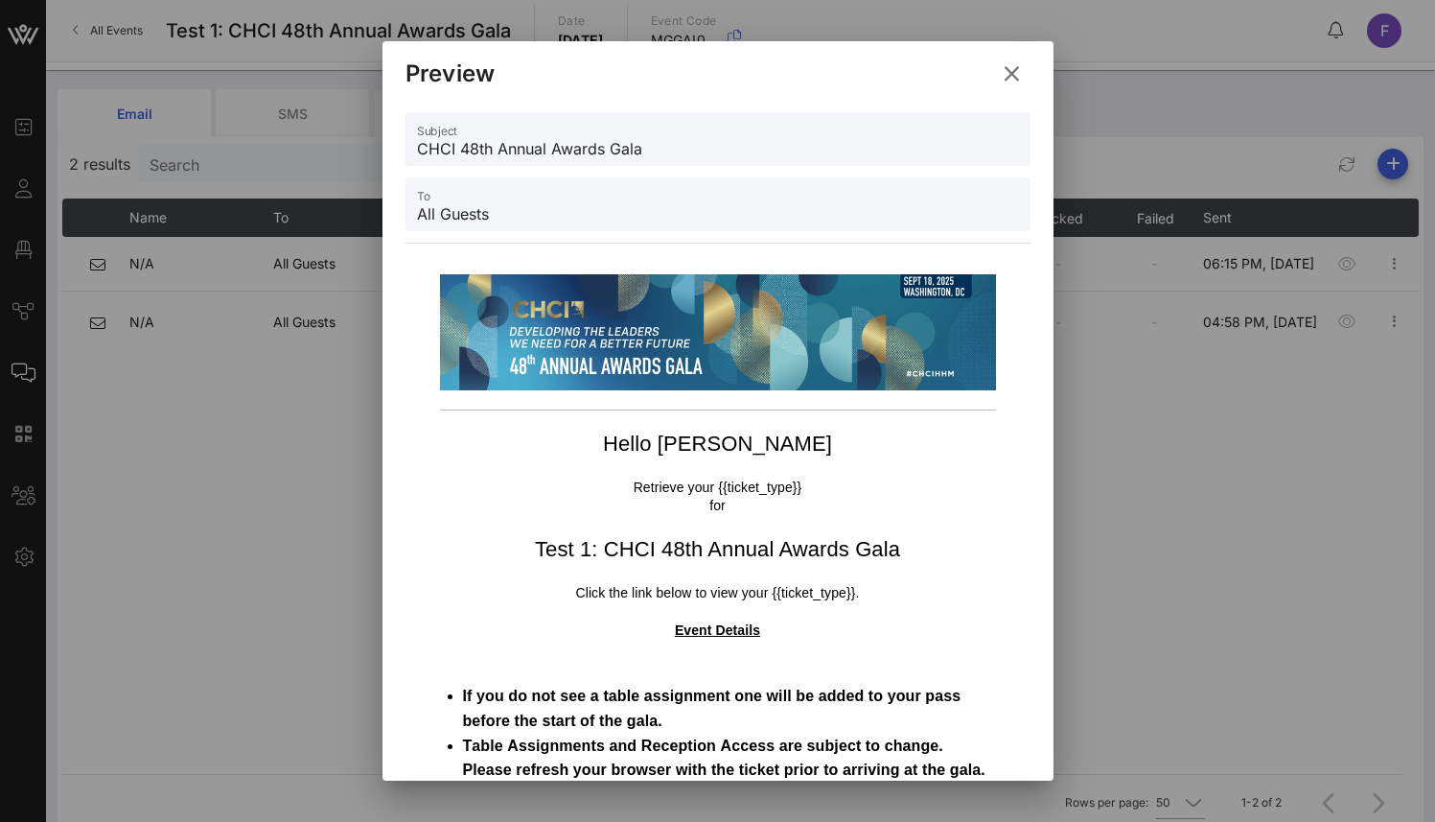
click at [480, 143] on input "CHCI 48th Annual Awards Gala" at bounding box center [718, 148] width 602 height 31
